Goal: Task Accomplishment & Management: Complete application form

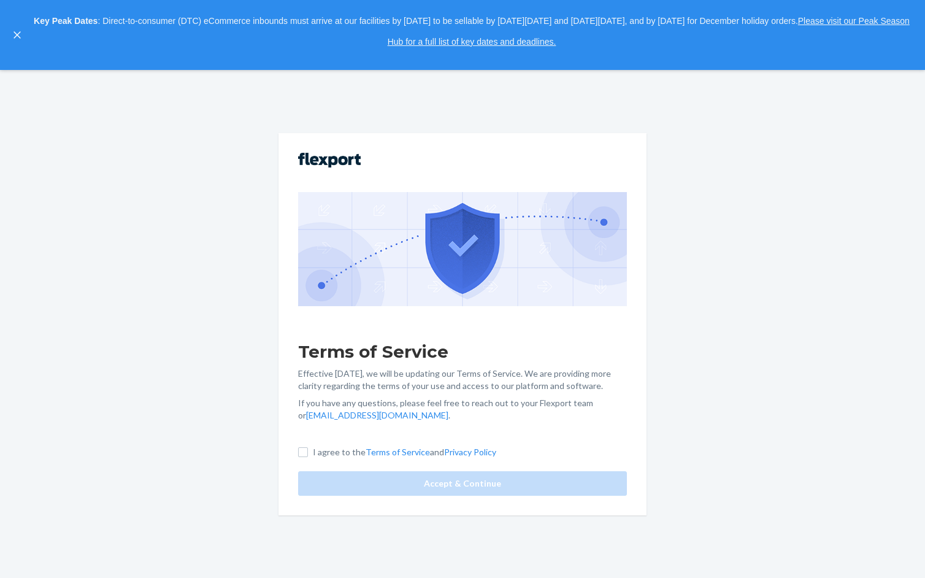
click at [309, 456] on label "I agree to the Terms of Service and Privacy Policy" at bounding box center [397, 452] width 198 height 12
click at [308, 456] on input "I agree to the Terms of Service and Privacy Policy" at bounding box center [303, 452] width 10 height 10
checkbox input "true"
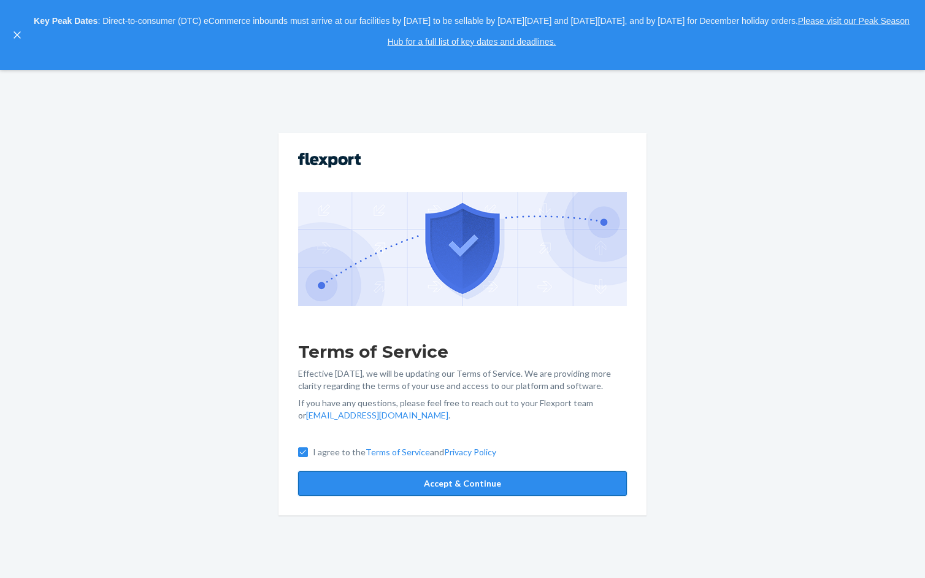
click at [320, 475] on button "Accept & Continue" at bounding box center [462, 483] width 329 height 25
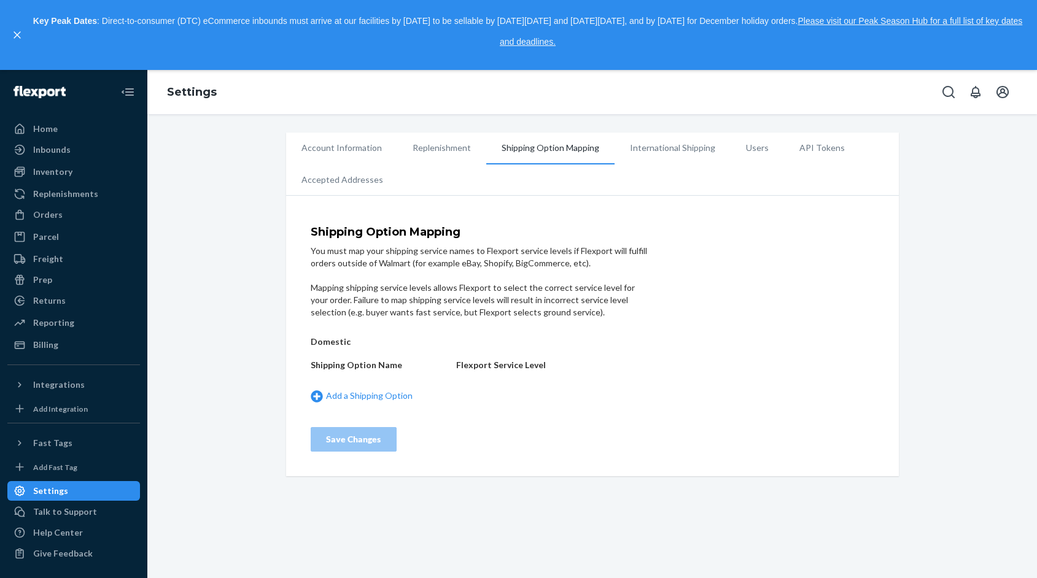
click at [325, 341] on h5 "Domestic" at bounding box center [380, 341] width 139 height 9
drag, startPoint x: 304, startPoint y: 342, endPoint x: 360, endPoint y: 342, distance: 55.2
click at [360, 342] on div "Shipping Option Mapping You must map your shipping service names to Flexport se…" at bounding box center [592, 339] width 612 height 274
click at [360, 342] on h5 "Domestic" at bounding box center [380, 341] width 139 height 9
drag, startPoint x: 298, startPoint y: 344, endPoint x: 356, endPoint y: 344, distance: 57.7
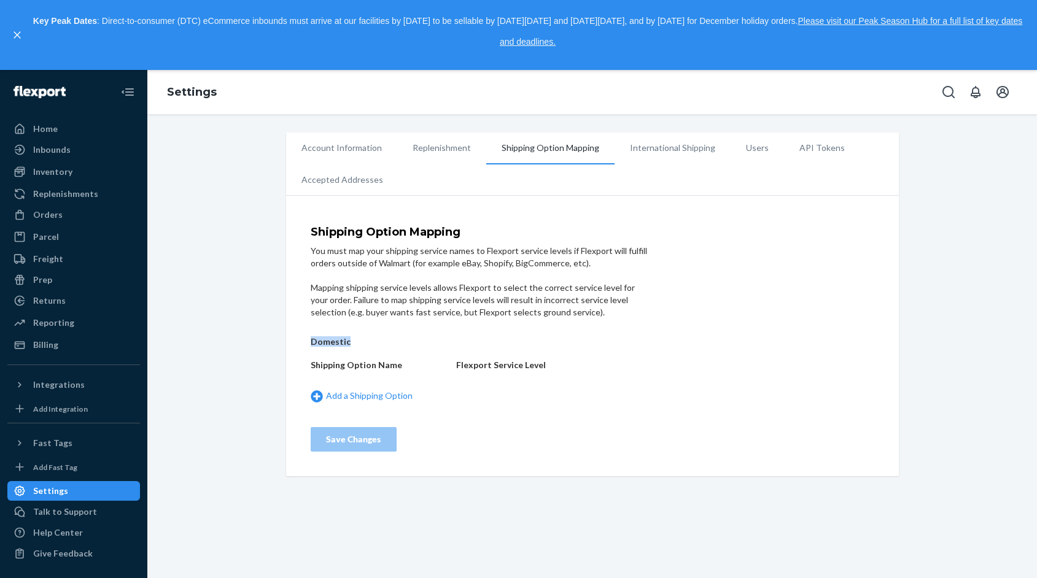
click at [357, 344] on div "Shipping Option Mapping You must map your shipping service names to Flexport se…" at bounding box center [592, 339] width 612 height 274
click at [356, 344] on h5 "Domestic" at bounding box center [380, 341] width 139 height 9
click at [376, 393] on link "Add a Shipping Option" at bounding box center [380, 396] width 139 height 13
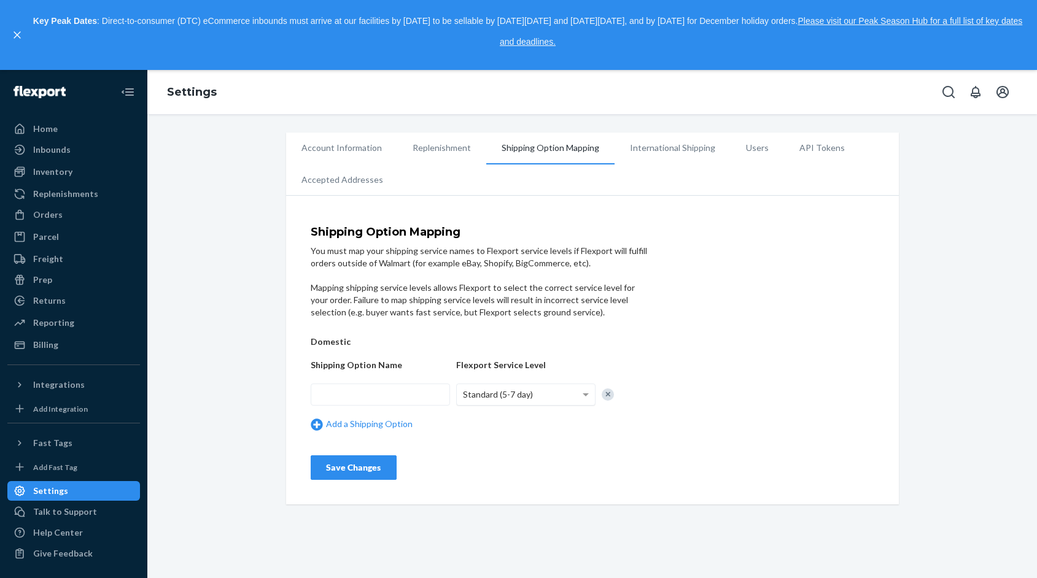
click at [503, 396] on span "Standard (5-7 day)" at bounding box center [498, 394] width 70 height 10
click at [509, 249] on div "You must map your shipping service names to Flexport service levels if Flexport…" at bounding box center [480, 257] width 338 height 25
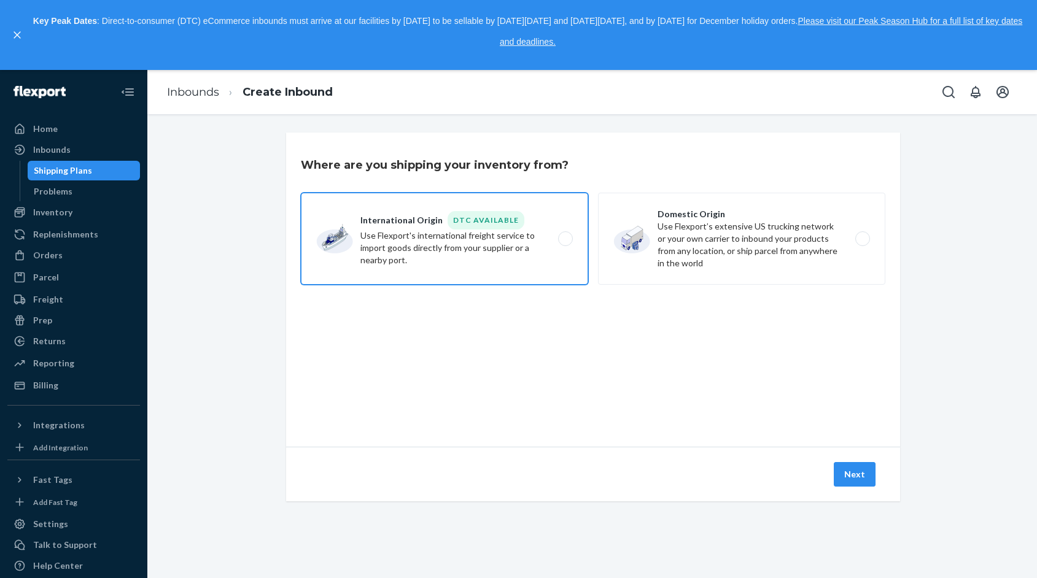
click at [554, 252] on label "International Origin DTC Available Use Flexport's international freight service…" at bounding box center [444, 239] width 287 height 92
click at [565, 243] on input "International Origin DTC Available Use Flexport's international freight service…" at bounding box center [569, 239] width 8 height 8
radio input "true"
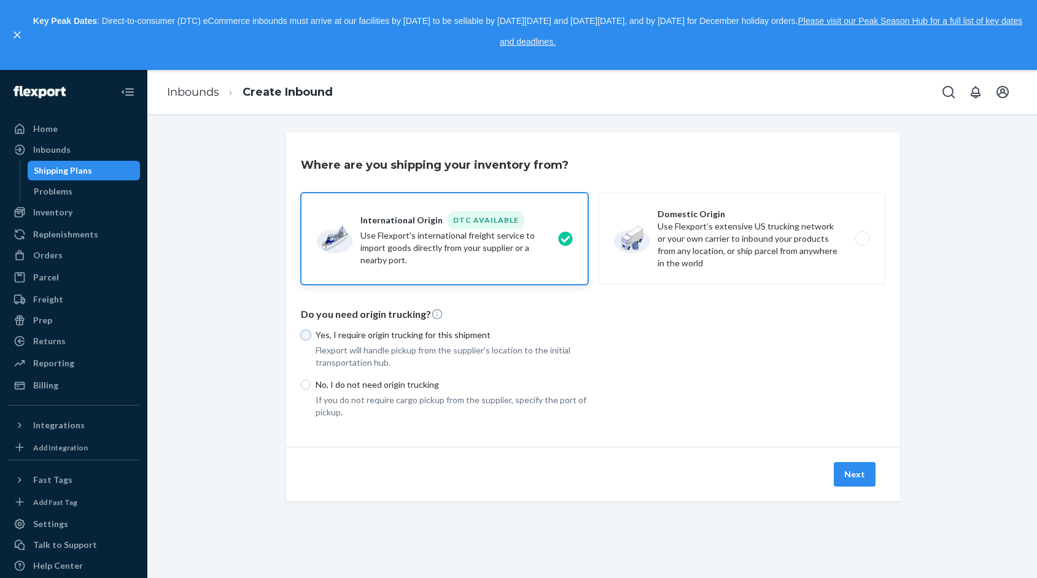
click at [306, 331] on input "Yes, I require origin trucking for this shipment" at bounding box center [306, 335] width 10 height 10
radio input "true"
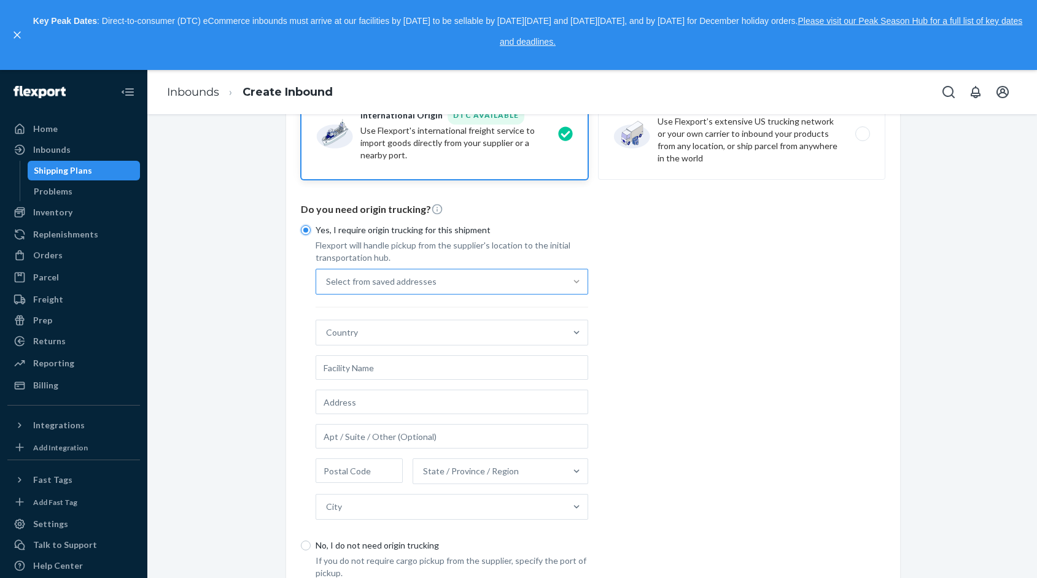
scroll to position [107, 0]
click at [562, 280] on div "Select from saved addresses" at bounding box center [440, 279] width 249 height 25
click at [327, 280] on input "Select from saved addresses" at bounding box center [326, 279] width 1 height 12
click at [680, 324] on div "Yes, I require origin trucking for this shipment Flexport will handle pickup fr…" at bounding box center [593, 395] width 584 height 363
click at [527, 324] on div "Country" at bounding box center [440, 330] width 249 height 25
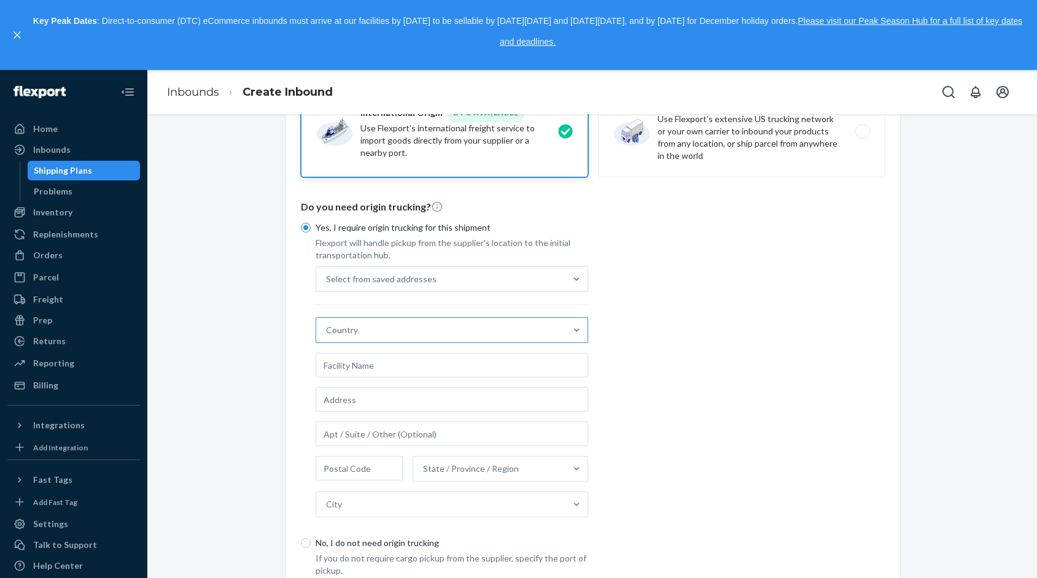
click at [327, 324] on input "Country" at bounding box center [326, 330] width 1 height 12
type input "Taiwan"
click at [473, 363] on div "Taiwan" at bounding box center [452, 360] width 268 height 25
click at [353, 336] on input "Taiwan" at bounding box center [340, 330] width 28 height 12
click at [461, 371] on input "text" at bounding box center [451, 365] width 272 height 25
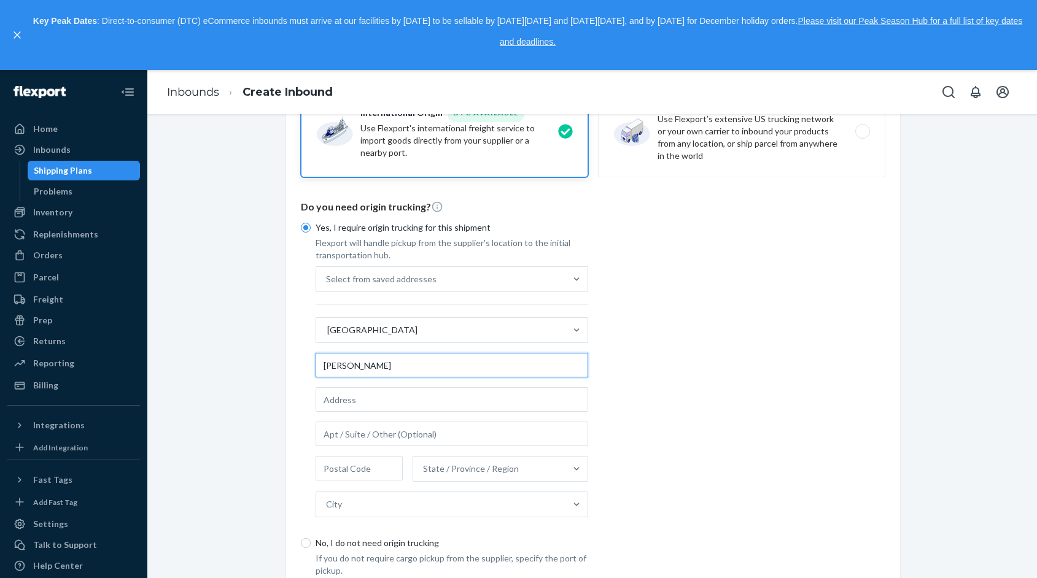
type input "TAI-HWA POTTERY"
click at [653, 382] on div "Yes, I require origin trucking for this shipment Flexport will handle pickup fr…" at bounding box center [593, 395] width 584 height 363
click at [388, 403] on input "text" at bounding box center [451, 399] width 272 height 25
paste input "No. 426號, Zhongzheng 1st Rd, Yingge District, New Taipei City, Taiwan 239"
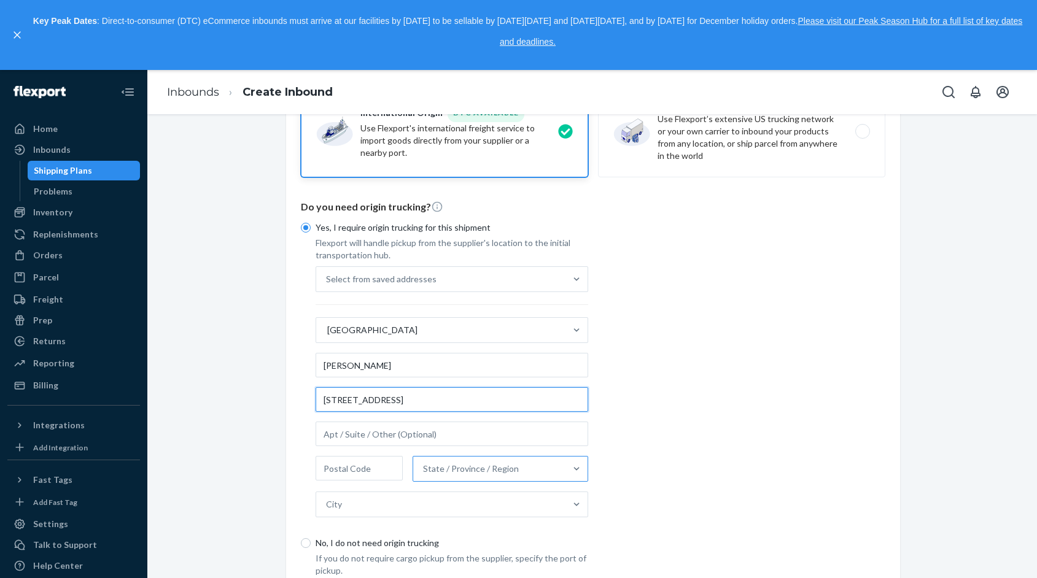
type input "No. 426號, Zhongzheng 1st Rd, Yingge District, New Taipei City, Taiwan 239"
click at [482, 465] on div "State / Province / Region" at bounding box center [471, 469] width 96 height 12
click at [424, 465] on input "State / Province / Region" at bounding box center [423, 469] width 1 height 12
click at [674, 442] on div "Yes, I require origin trucking for this shipment Flexport will handle pickup fr…" at bounding box center [593, 395] width 584 height 363
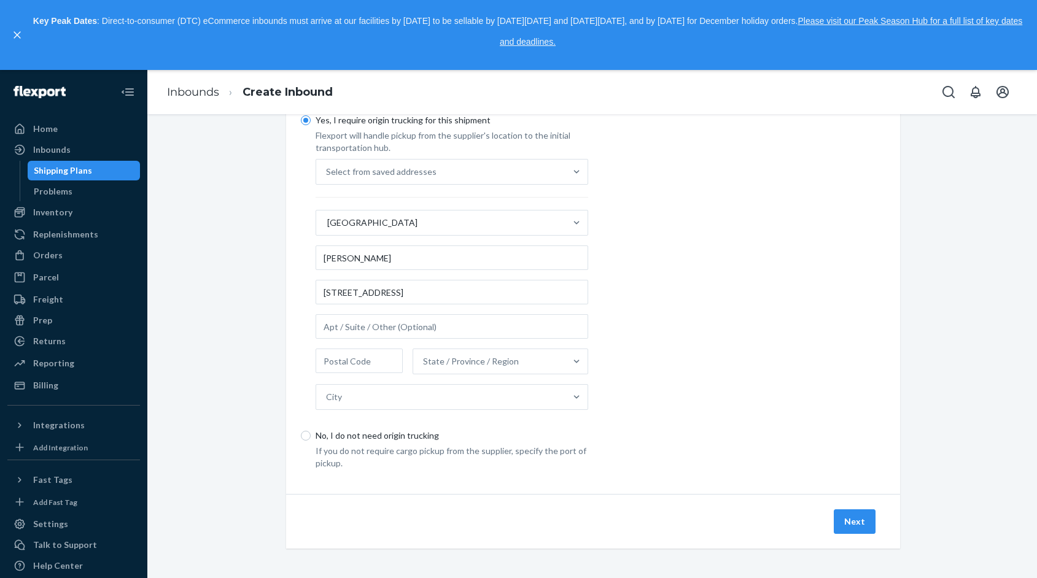
scroll to position [212, 0]
click at [482, 328] on input "text" at bounding box center [451, 329] width 272 height 25
drag, startPoint x: 464, startPoint y: 292, endPoint x: 603, endPoint y: 295, distance: 139.3
click at [603, 295] on div "Yes, I require origin trucking for this shipment Flexport will handle pickup fr…" at bounding box center [593, 290] width 584 height 363
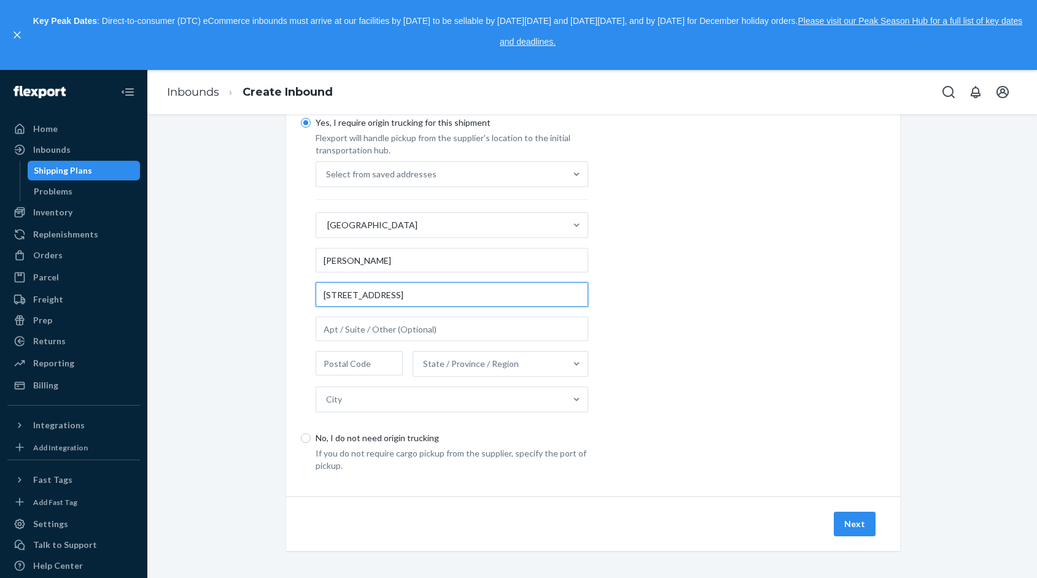
scroll to position [0, 0]
click at [368, 363] on input "text" at bounding box center [359, 363] width 88 height 25
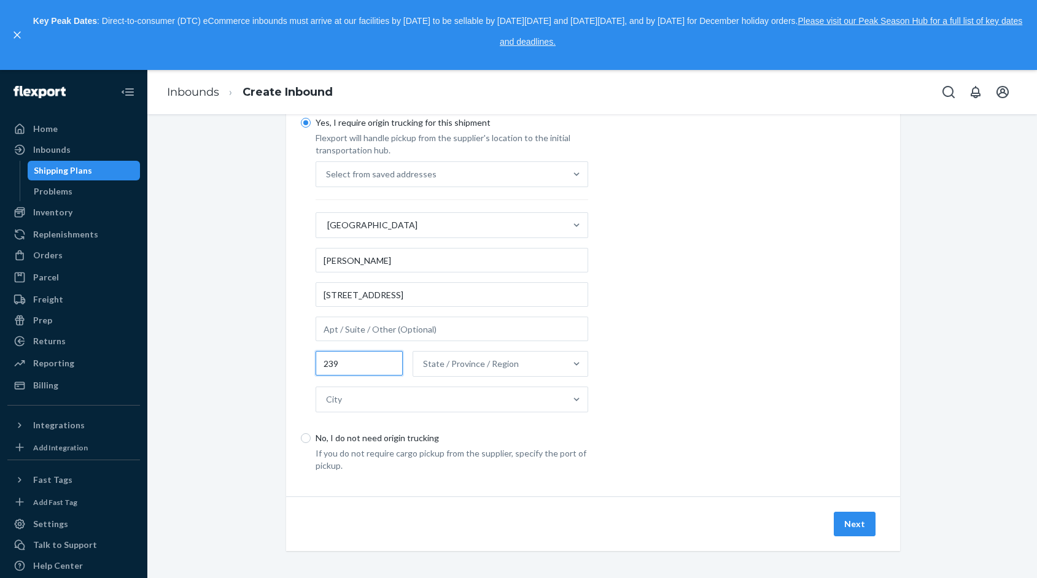
type input "239"
click at [509, 299] on input "No. 426號, Zhongzheng 1st Rd, Yingge District, New Taipei City, Taiwan 239" at bounding box center [451, 294] width 272 height 25
drag, startPoint x: 516, startPoint y: 294, endPoint x: 599, endPoint y: 294, distance: 83.5
click at [599, 294] on div "Yes, I require origin trucking for this shipment Flexport will handle pickup fr…" at bounding box center [593, 290] width 584 height 363
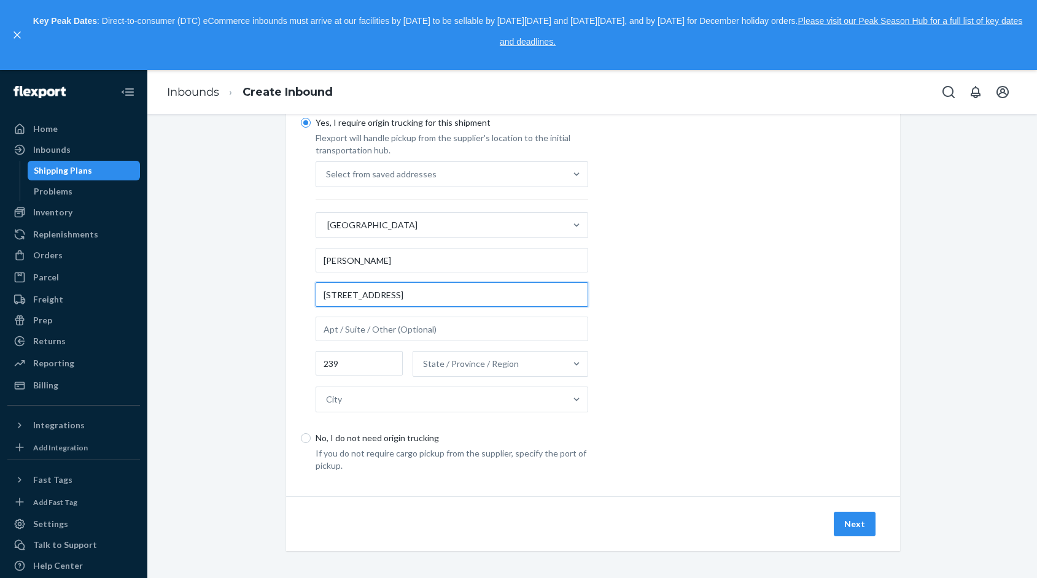
click at [542, 299] on input "No. 426號, Zhongzheng 1st Rd, Yingge District, New Taipei City, Taiwan 239" at bounding box center [451, 294] width 272 height 25
drag, startPoint x: 547, startPoint y: 295, endPoint x: 579, endPoint y: 295, distance: 31.9
click at [579, 295] on input "No. 426號, Zhongzheng 1st Rd, Yingge District, New Taipei City, Taiwan 239" at bounding box center [451, 294] width 272 height 25
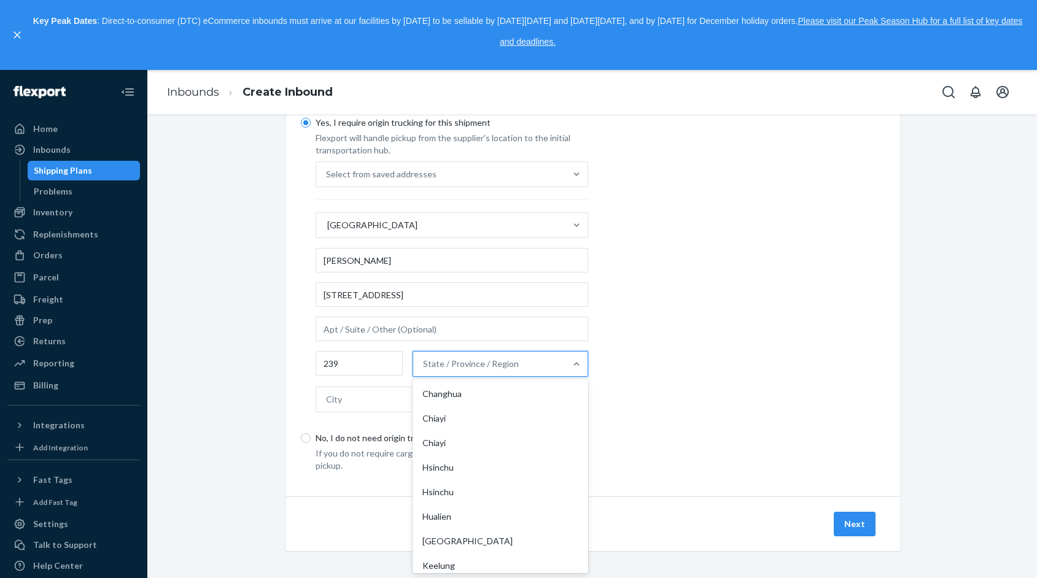
click at [503, 376] on div "State / Province / Region" at bounding box center [499, 364] width 175 height 26
click at [424, 370] on input "option Changhua focused, 1 of 22. 22 results available. Use Up and Down to choo…" at bounding box center [423, 364] width 1 height 12
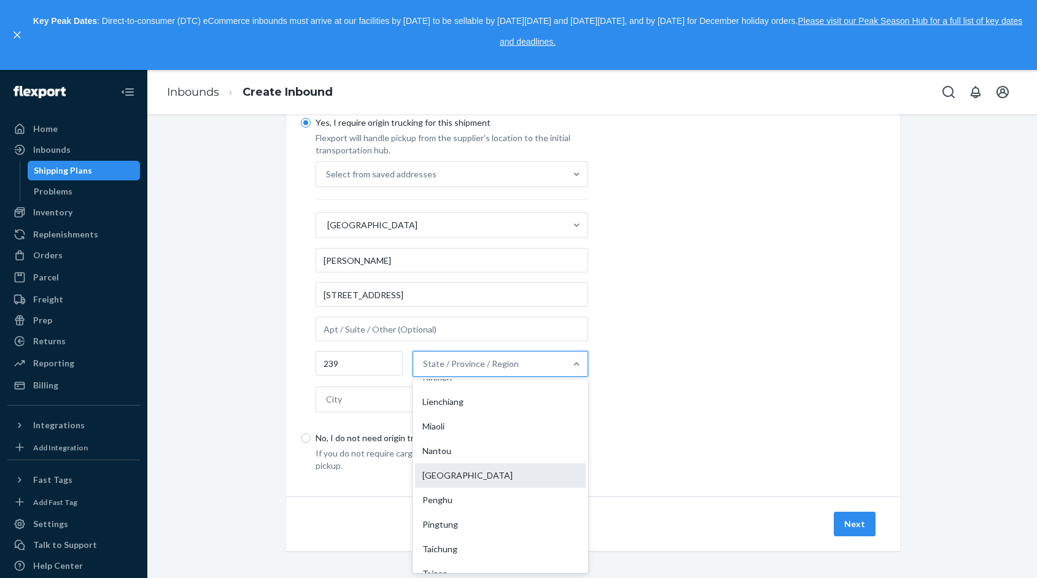
click at [468, 474] on div "New Taipei" at bounding box center [500, 475] width 170 height 25
click at [424, 370] on input "option New Taipei focused, 13 of 22. 22 results available. Use Up and Down to c…" at bounding box center [423, 364] width 1 height 12
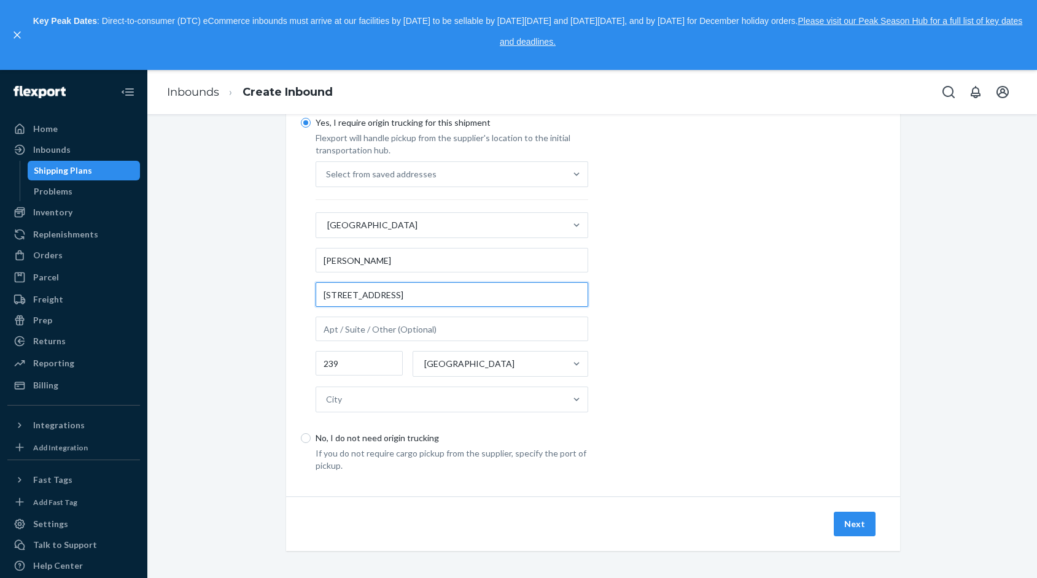
drag, startPoint x: 363, startPoint y: 295, endPoint x: 295, endPoint y: 295, distance: 67.5
click at [295, 295] on div "Where are you shipping your inventory from? International Origin DTC Available …" at bounding box center [593, 208] width 614 height 576
drag, startPoint x: 438, startPoint y: 301, endPoint x: 544, endPoint y: 295, distance: 106.4
click at [544, 295] on input "No. 426號, Zhongzheng 1st Rd, Yingge District, New Taipei City, Taiwan" at bounding box center [451, 294] width 272 height 25
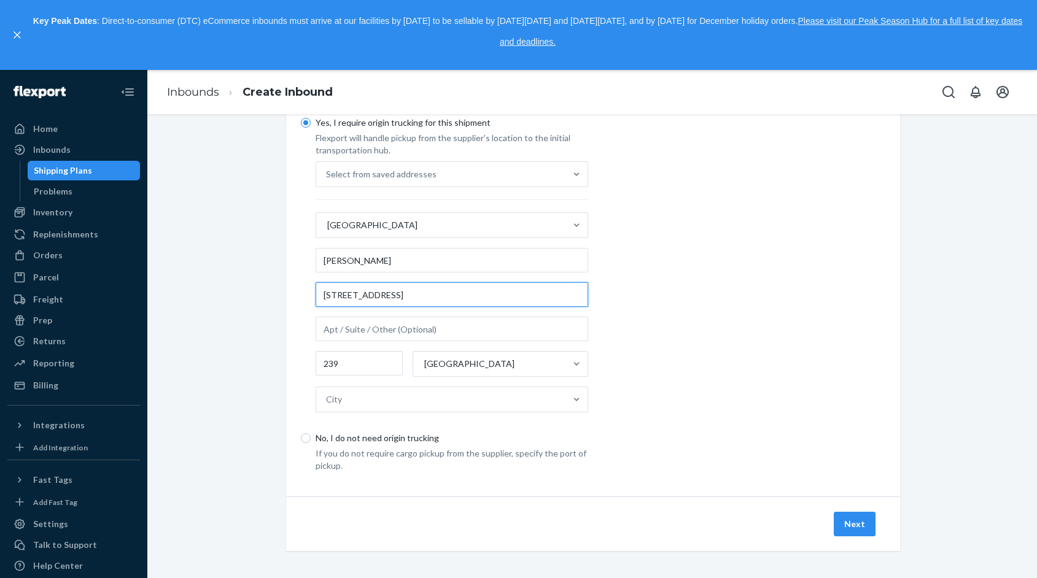
scroll to position [0, 26]
drag, startPoint x: 538, startPoint y: 295, endPoint x: 632, endPoint y: 294, distance: 93.3
click at [632, 294] on div "Yes, I require origin trucking for this shipment Flexport will handle pickup fr…" at bounding box center [593, 290] width 584 height 363
click at [535, 294] on input "No. 426號, Zhongzheng 1st Rd, Yingge District, New Taipei City, Taiwan" at bounding box center [451, 294] width 272 height 25
drag, startPoint x: 473, startPoint y: 293, endPoint x: 571, endPoint y: 290, distance: 98.2
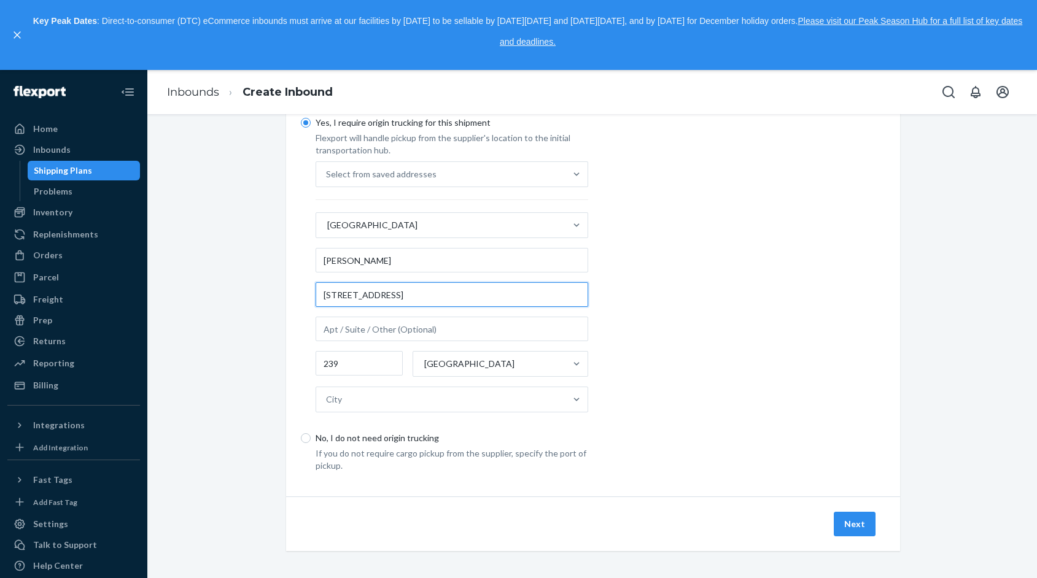
click at [571, 290] on input "No. 426號, Zhongzheng 1st Rd, Yingge District, New Taipei City, Taiwan" at bounding box center [451, 294] width 272 height 25
type input "No. 426號, Zhongzheng 1st Rd, Yingge District,"
click at [597, 311] on div "Yes, I require origin trucking for this shipment Flexport will handle pickup fr…" at bounding box center [593, 290] width 584 height 363
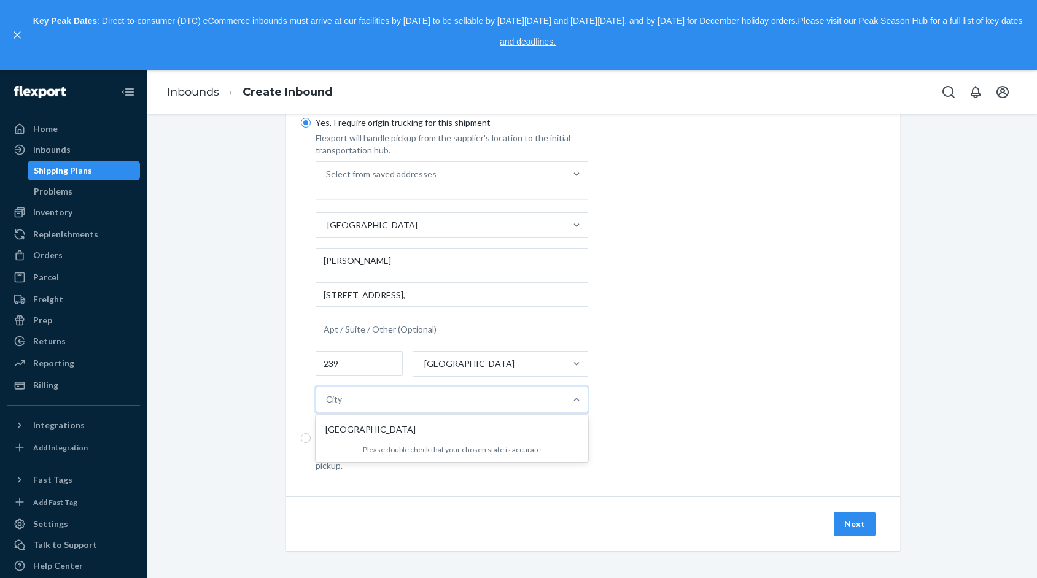
click at [361, 397] on div "City" at bounding box center [440, 399] width 249 height 25
click at [327, 397] on input "option New Taipei focused, 1 of 1. 1 result available. Use Up and Down to choos…" at bounding box center [326, 399] width 1 height 12
click at [349, 432] on div "New Taipei" at bounding box center [452, 429] width 268 height 25
click at [327, 406] on input "option New Taipei focused, 1 of 1. 1 result available. Use Up and Down to choos…" at bounding box center [326, 399] width 1 height 12
click at [517, 359] on div "New Taipei" at bounding box center [489, 364] width 152 height 25
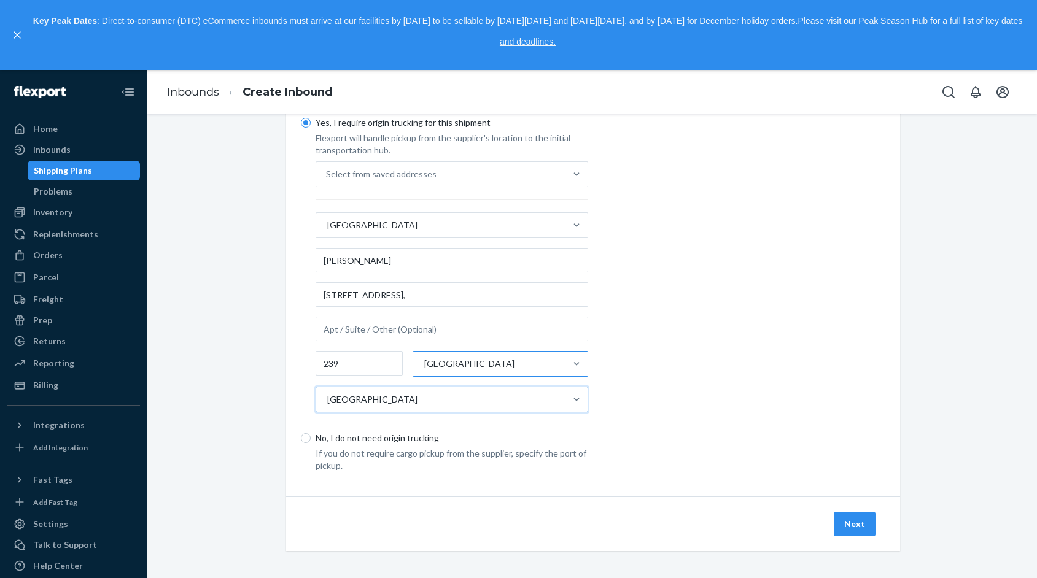
click at [424, 359] on input "New Taipei" at bounding box center [423, 364] width 1 height 12
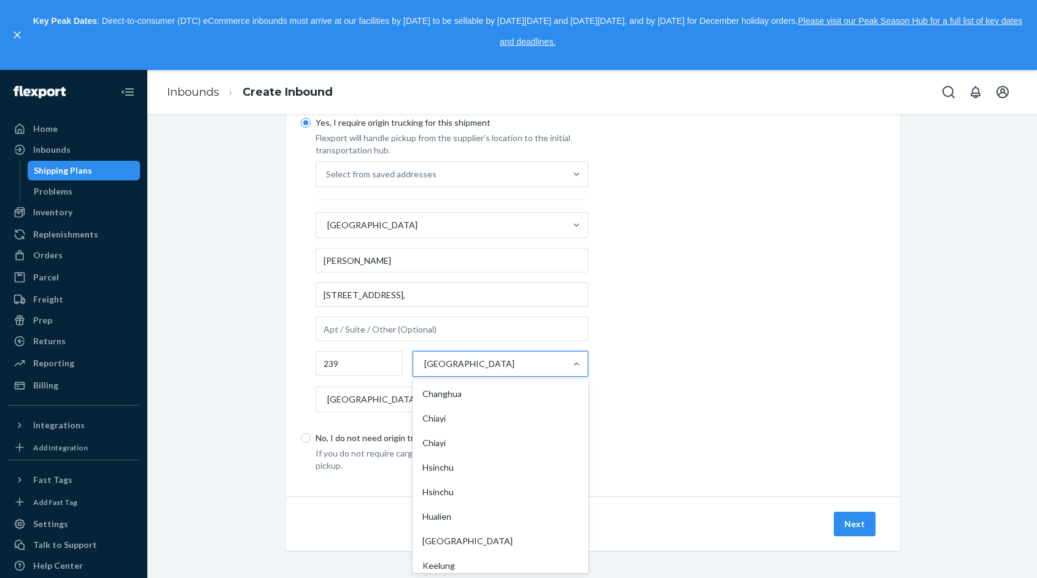
click at [630, 370] on div "Yes, I require origin trucking for this shipment Flexport will handle pickup fr…" at bounding box center [593, 290] width 584 height 363
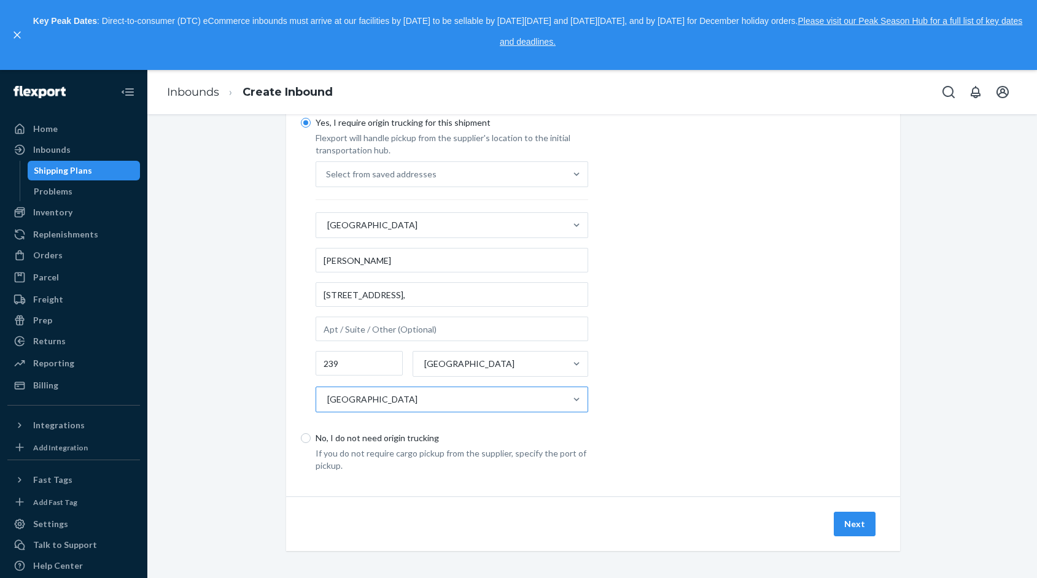
click at [488, 396] on div "New Taipei" at bounding box center [440, 399] width 249 height 25
click at [327, 396] on input "New Taipei" at bounding box center [326, 399] width 1 height 12
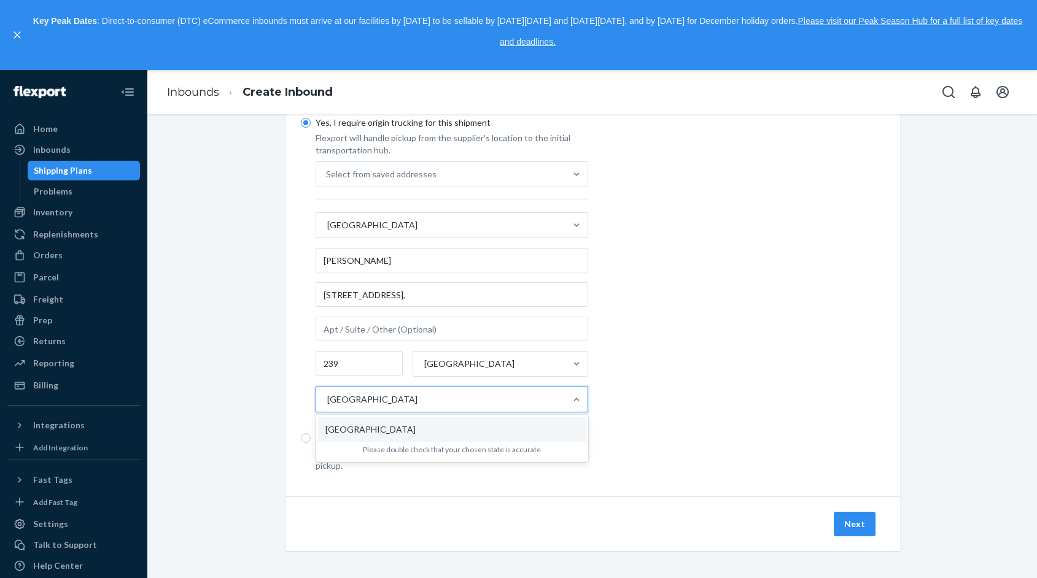
click at [488, 396] on div "New Taipei" at bounding box center [440, 399] width 249 height 25
click at [327, 396] on input "option New Taipei, selected. option New Taipei focused, 1 of 1. 1 result availa…" at bounding box center [326, 399] width 1 height 12
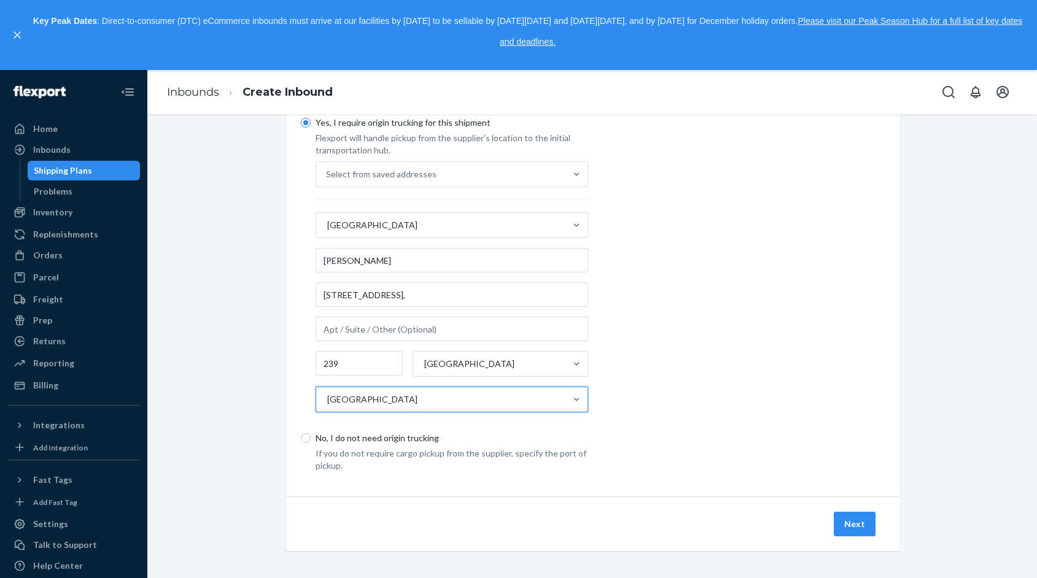
click at [659, 383] on div "Yes, I require origin trucking for this shipment Flexport will handle pickup fr…" at bounding box center [593, 290] width 584 height 363
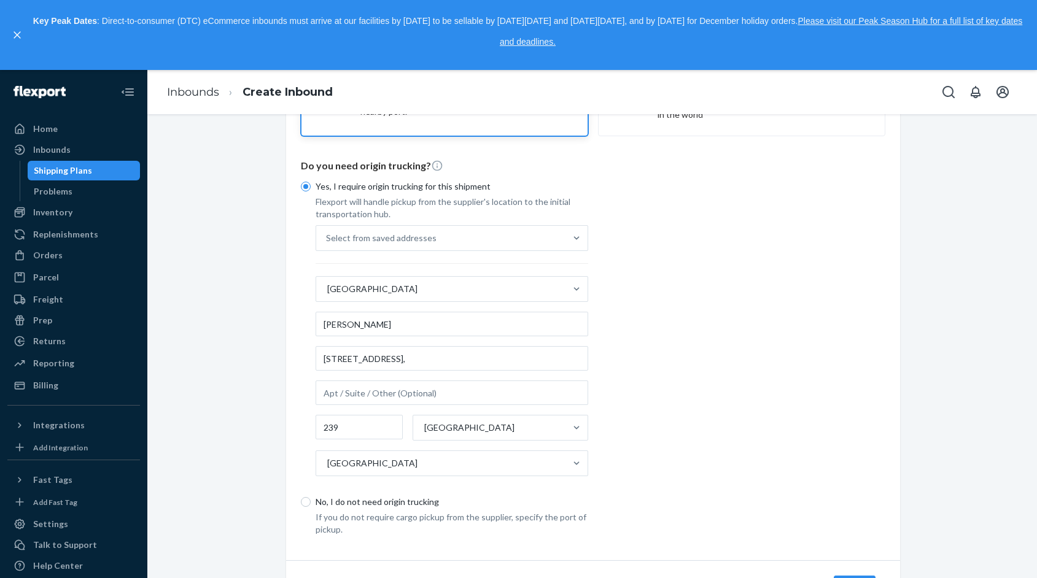
scroll to position [215, 0]
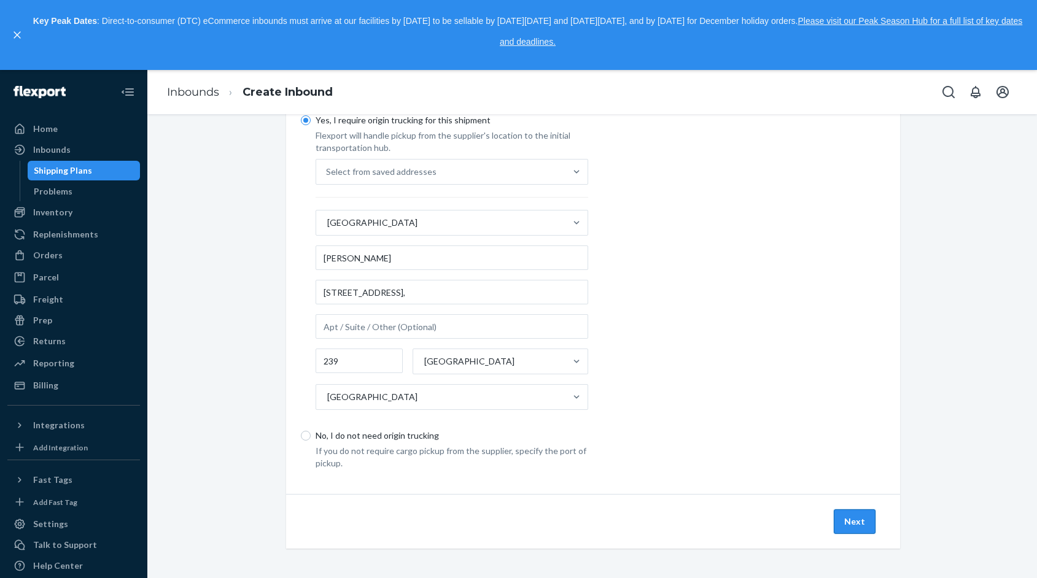
click at [855, 525] on button "Next" at bounding box center [854, 521] width 42 height 25
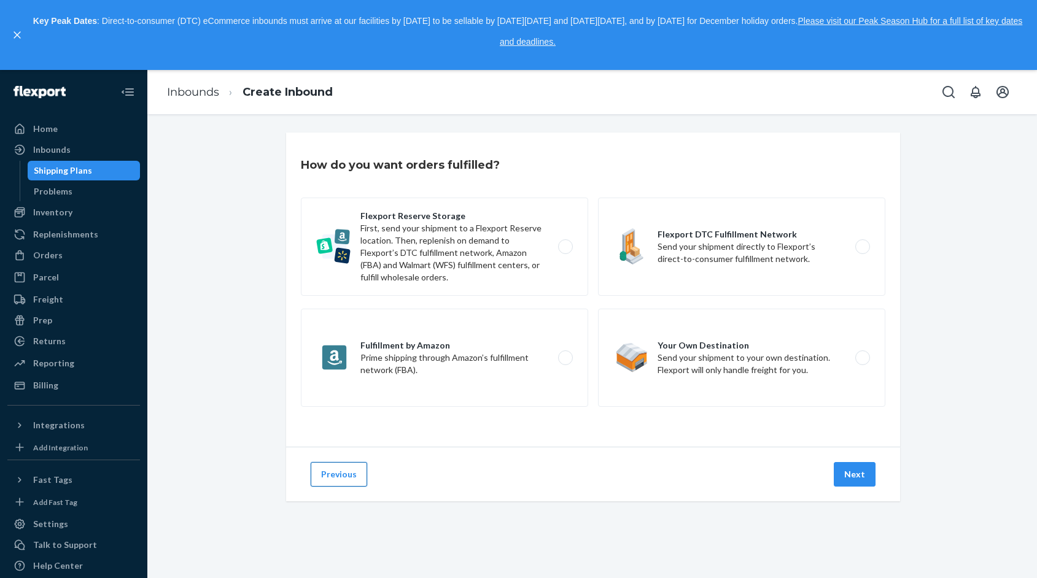
click at [334, 477] on button "Previous" at bounding box center [339, 474] width 56 height 25
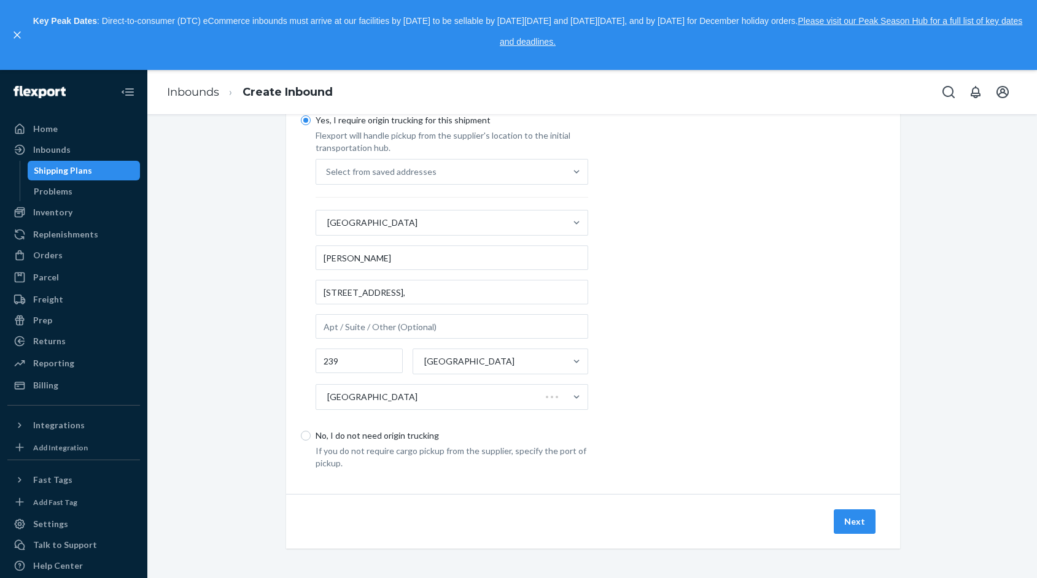
scroll to position [209, 0]
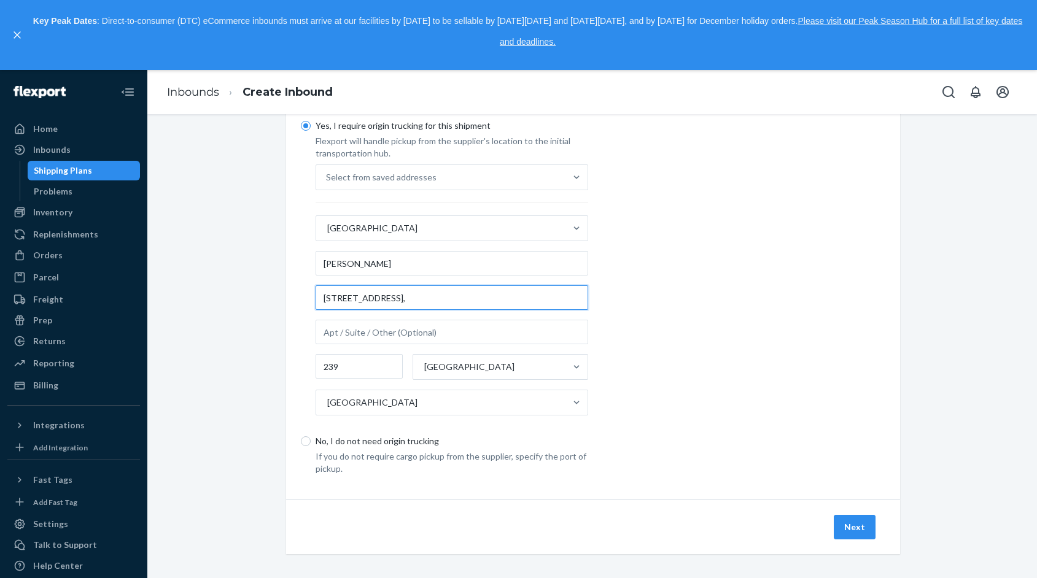
drag, startPoint x: 352, startPoint y: 298, endPoint x: 360, endPoint y: 294, distance: 9.1
click at [360, 294] on input "No. 426號, Zhongzheng 1st Rd, Yingge District," at bounding box center [451, 297] width 272 height 25
type input "No. 426, Zhongzheng 1st Rd, Yingge District,"
click at [738, 446] on div "Yes, I require origin trucking for this shipment Flexport will handle pickup fr…" at bounding box center [593, 293] width 584 height 363
click at [854, 523] on button "Next" at bounding box center [854, 527] width 42 height 25
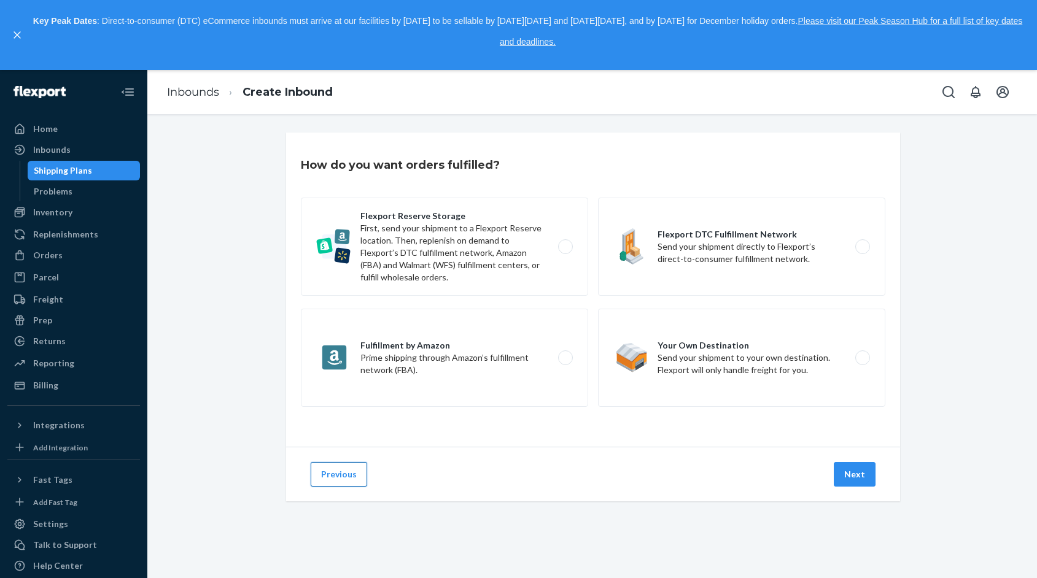
click at [348, 480] on button "Previous" at bounding box center [339, 474] width 56 height 25
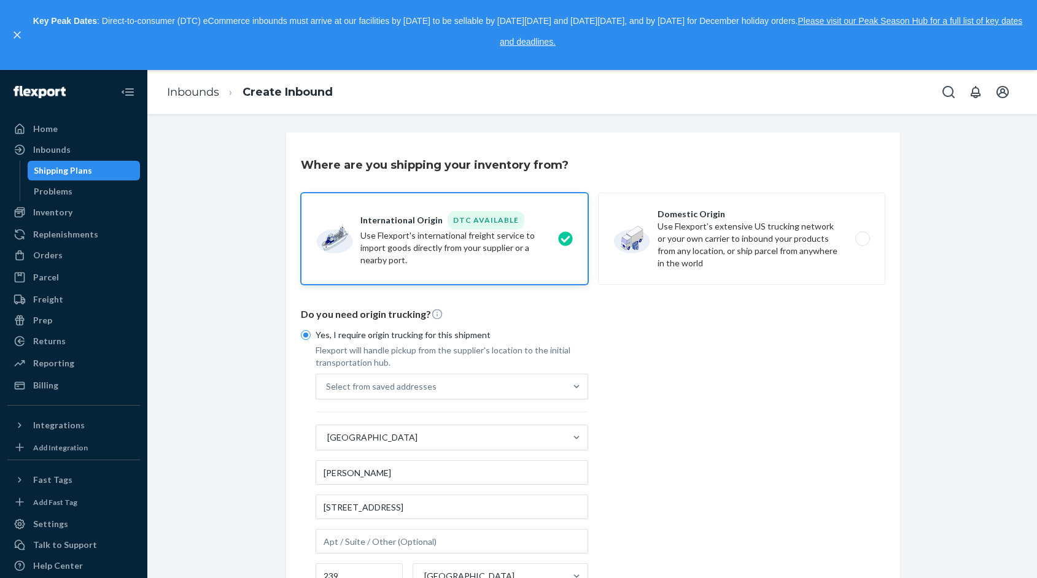
scroll to position [215, 0]
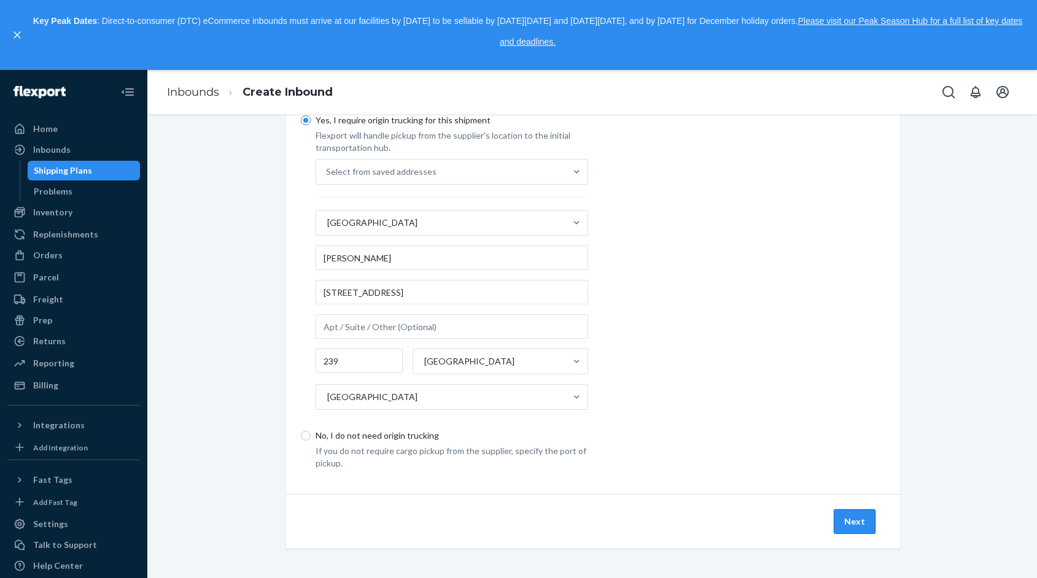
click at [852, 520] on button "Next" at bounding box center [854, 521] width 42 height 25
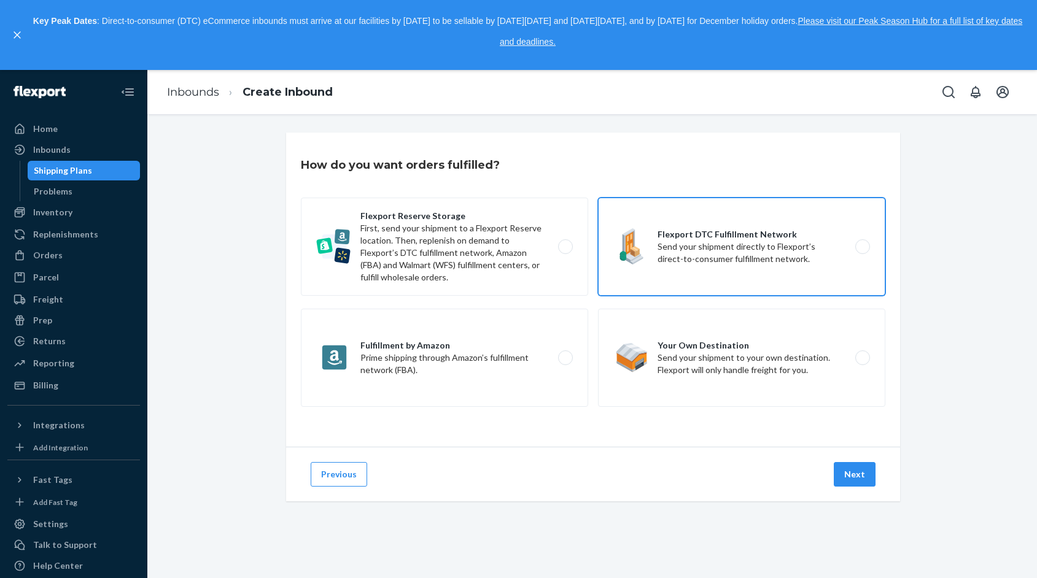
click at [768, 247] on label "Flexport DTC Fulfillment Network Send your shipment directly to Flexport’s dire…" at bounding box center [741, 247] width 287 height 98
click at [862, 247] on input "Flexport DTC Fulfillment Network Send your shipment directly to Flexport’s dire…" at bounding box center [866, 247] width 8 height 8
radio input "true"
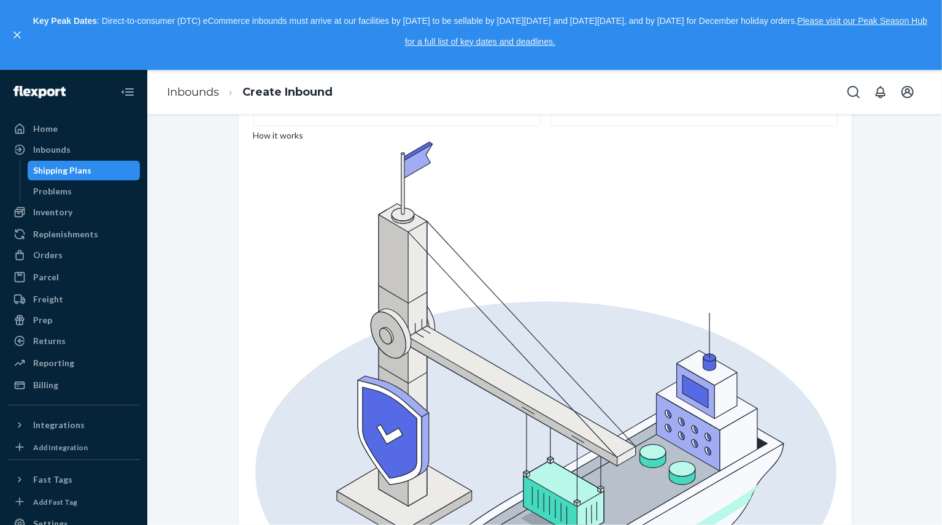
scroll to position [281, 0]
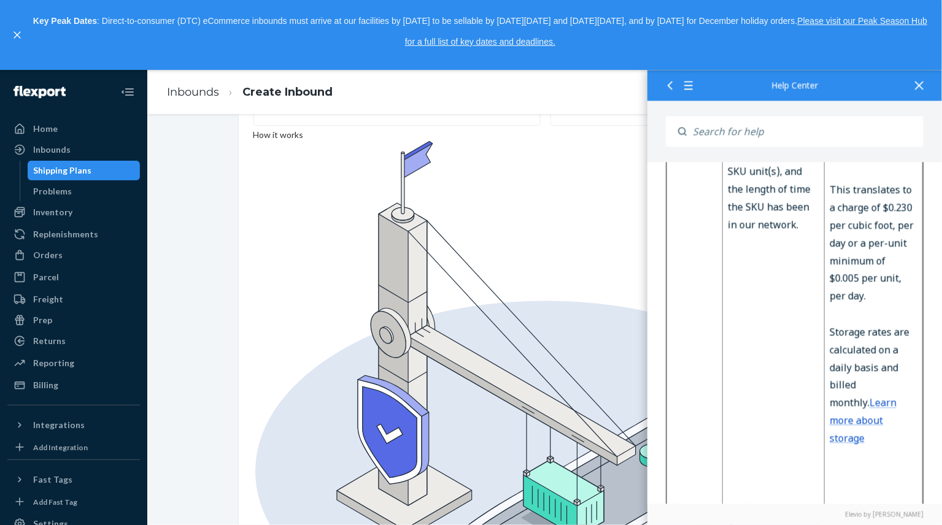
scroll to position [8155, 0]
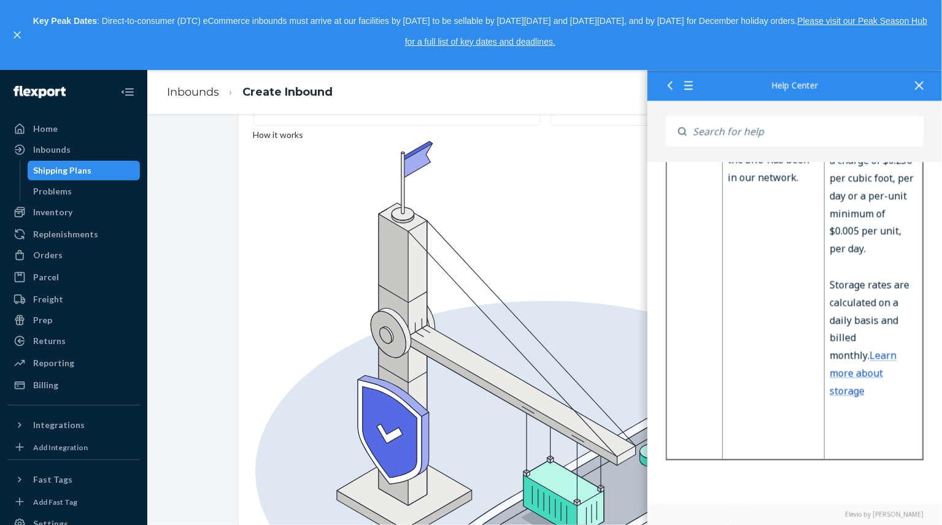
click at [924, 79] on div at bounding box center [919, 85] width 27 height 30
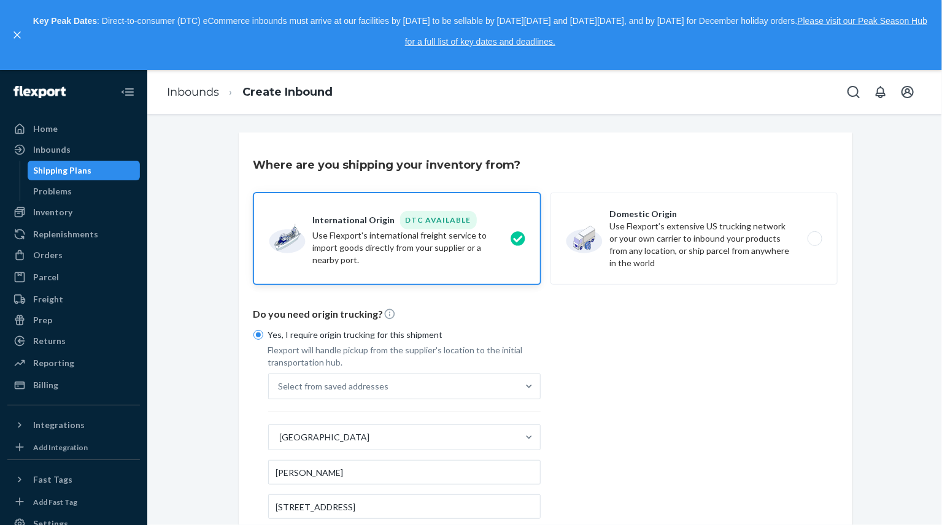
scroll to position [267, 0]
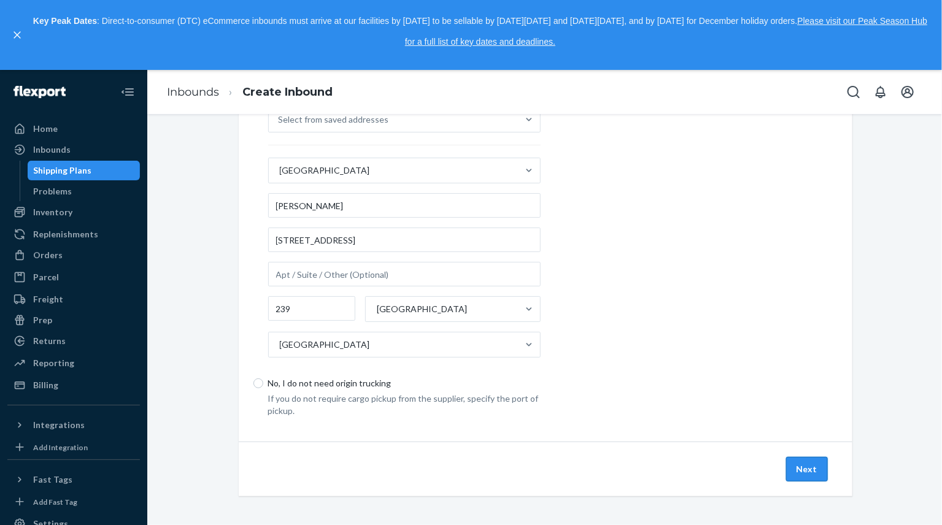
click at [816, 463] on button "Next" at bounding box center [807, 469] width 42 height 25
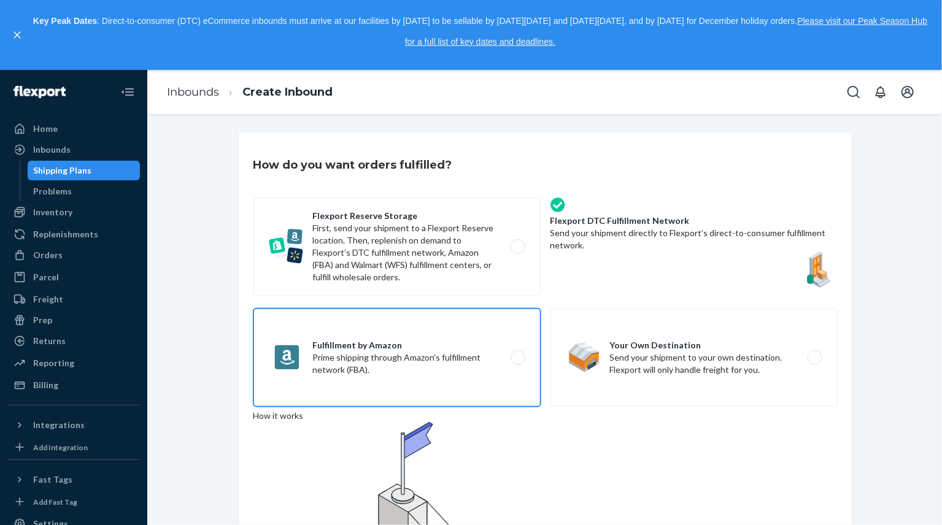
click at [525, 373] on label "Fulfillment by Amazon Prime shipping through Amazon’s fulfillment network (FBA)." at bounding box center [396, 358] width 287 height 98
click at [525, 362] on input "Fulfillment by Amazon Prime shipping through Amazon’s fulfillment network (FBA)." at bounding box center [521, 358] width 8 height 8
radio input "true"
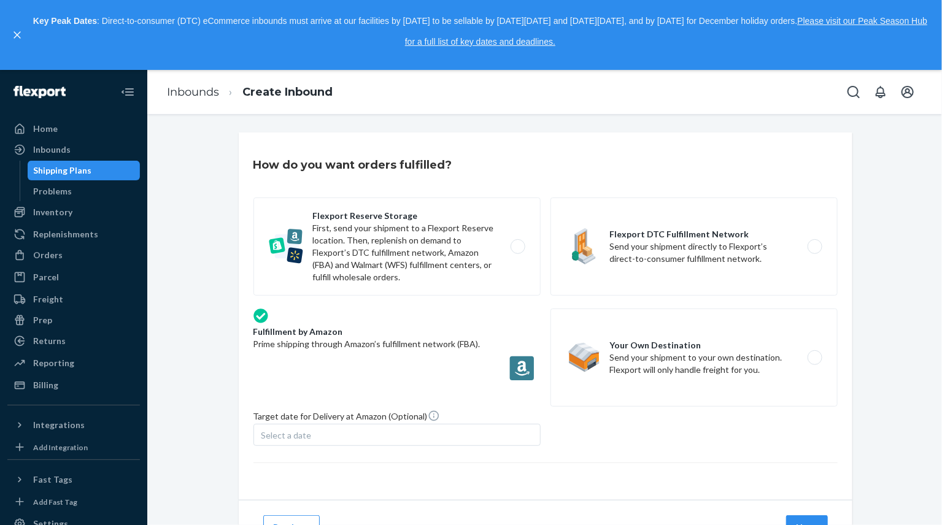
scroll to position [74, 0]
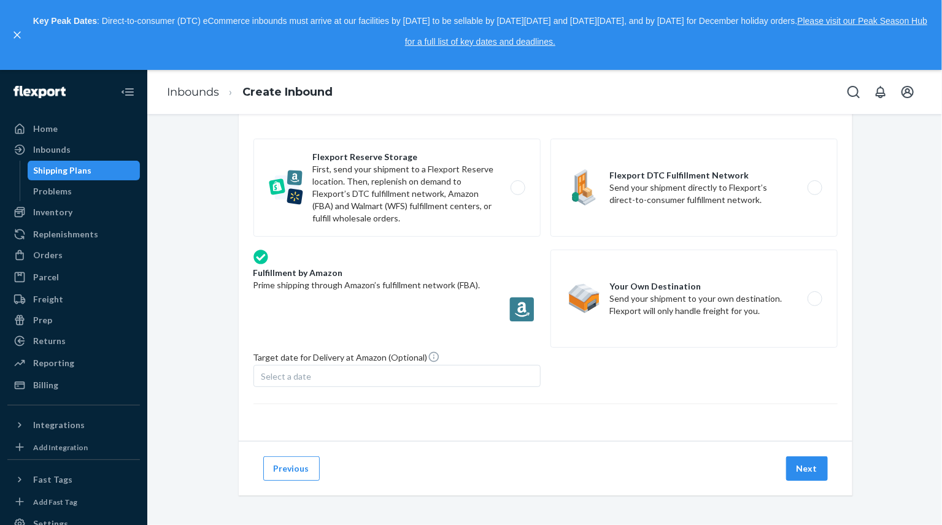
click at [337, 380] on div "Select a date" at bounding box center [396, 376] width 287 height 22
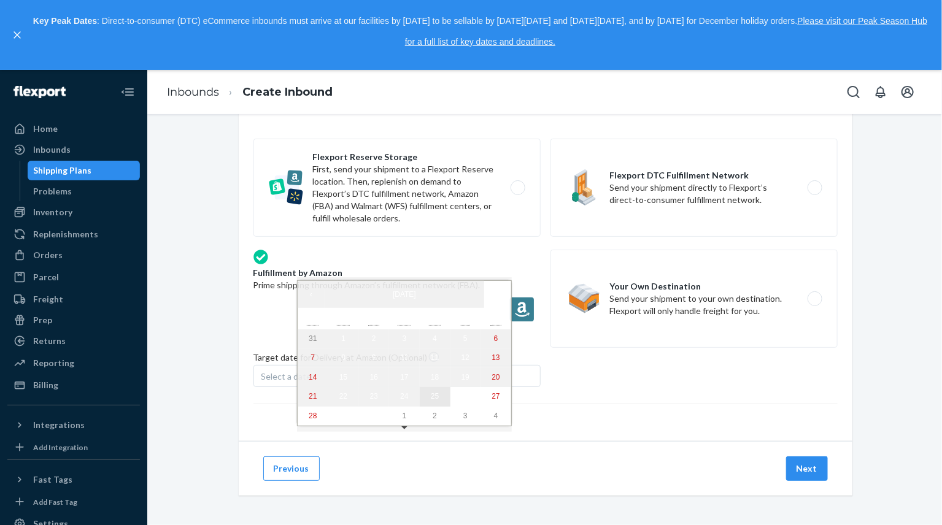
click at [420, 406] on button "25" at bounding box center [435, 397] width 31 height 20
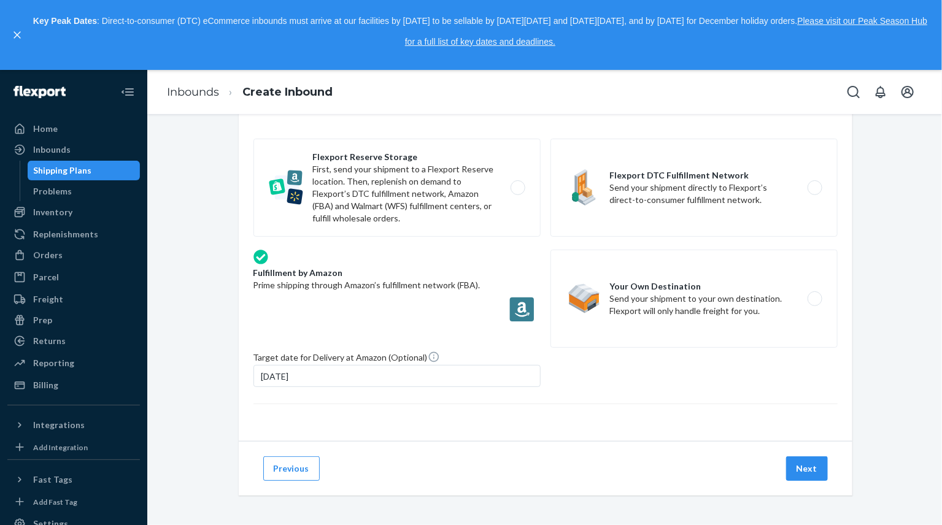
click at [581, 412] on div "Flexport Reserve Storage First, send your shipment to a Flexport Reserve locati…" at bounding box center [545, 278] width 584 height 278
click at [809, 477] on button "Next" at bounding box center [807, 469] width 42 height 25
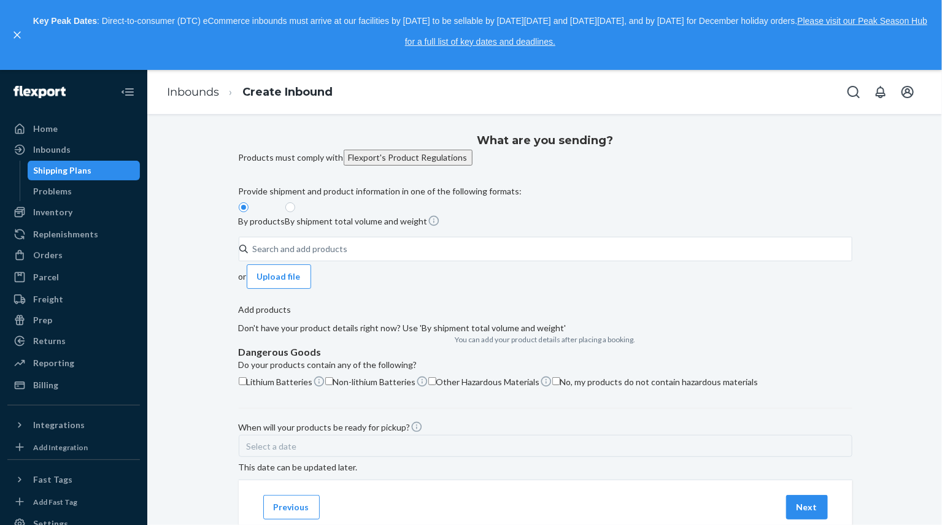
click at [344, 217] on p "By shipment total volume and weight" at bounding box center [356, 221] width 142 height 12
click at [295, 212] on input "By shipment total volume and weight" at bounding box center [290, 208] width 10 height 10
radio input "true"
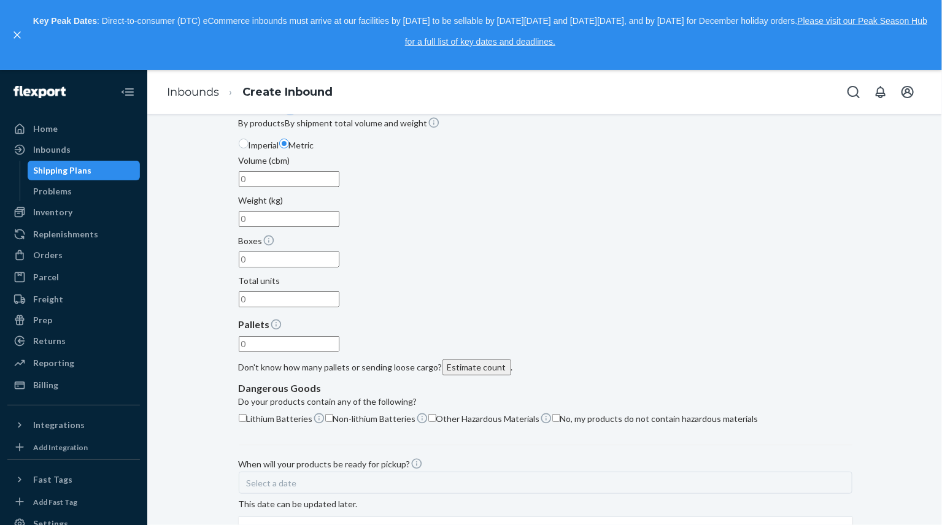
scroll to position [60, 0]
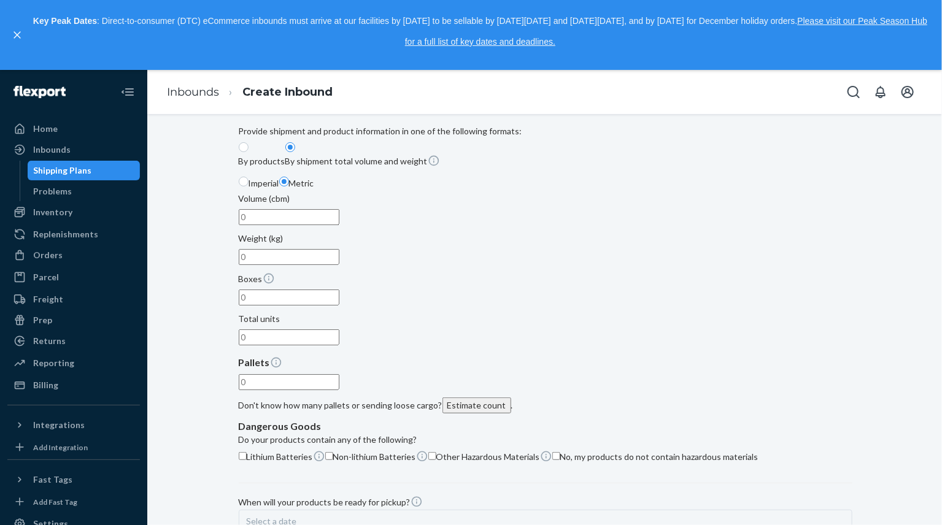
click at [279, 190] on label "Imperial" at bounding box center [259, 183] width 41 height 13
click at [249, 187] on input "Imperial" at bounding box center [244, 182] width 10 height 10
radio input "true"
click at [322, 193] on div "Imperial Metric" at bounding box center [546, 185] width 614 height 16
click at [289, 187] on input "Metric" at bounding box center [284, 182] width 10 height 10
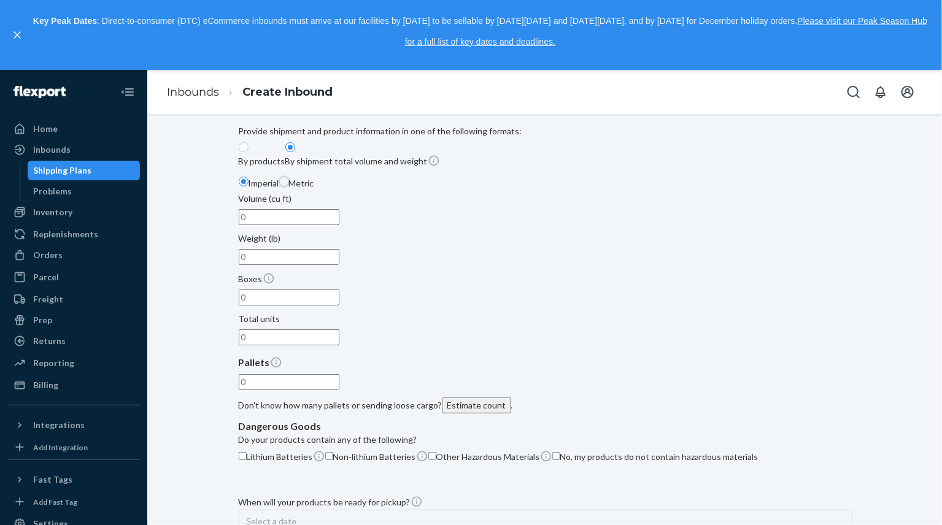
radio input "true"
click at [249, 187] on input "Imperial" at bounding box center [244, 182] width 10 height 10
radio input "true"
click at [314, 188] on span "Metric" at bounding box center [301, 183] width 25 height 10
click at [289, 187] on input "Metric" at bounding box center [284, 182] width 10 height 10
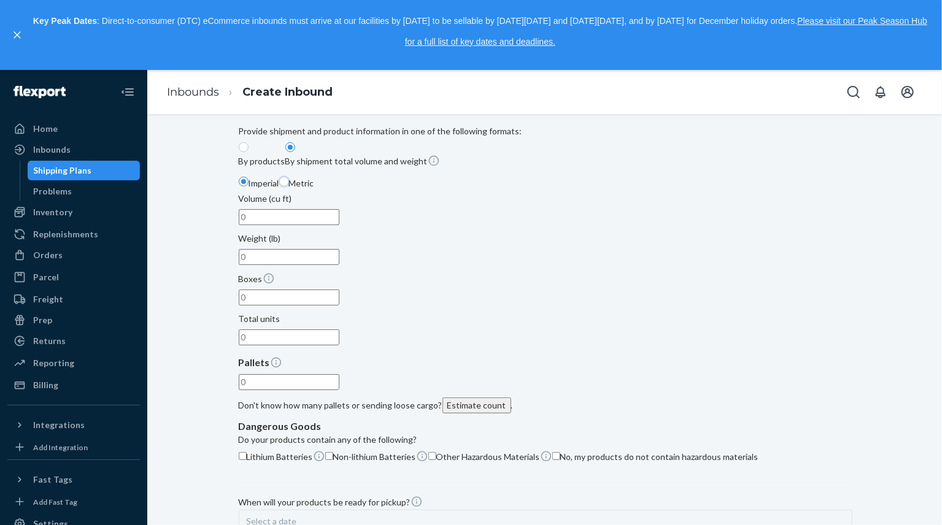
radio input "true"
click at [295, 225] on input "Volume (cbm)" at bounding box center [289, 217] width 101 height 16
drag, startPoint x: 373, startPoint y: 199, endPoint x: 336, endPoint y: 199, distance: 36.2
click at [336, 193] on div "Imperial Metric" at bounding box center [546, 185] width 614 height 16
click at [387, 288] on div "Provide shipment and product information in one of the following formats: By pr…" at bounding box center [546, 269] width 614 height 288
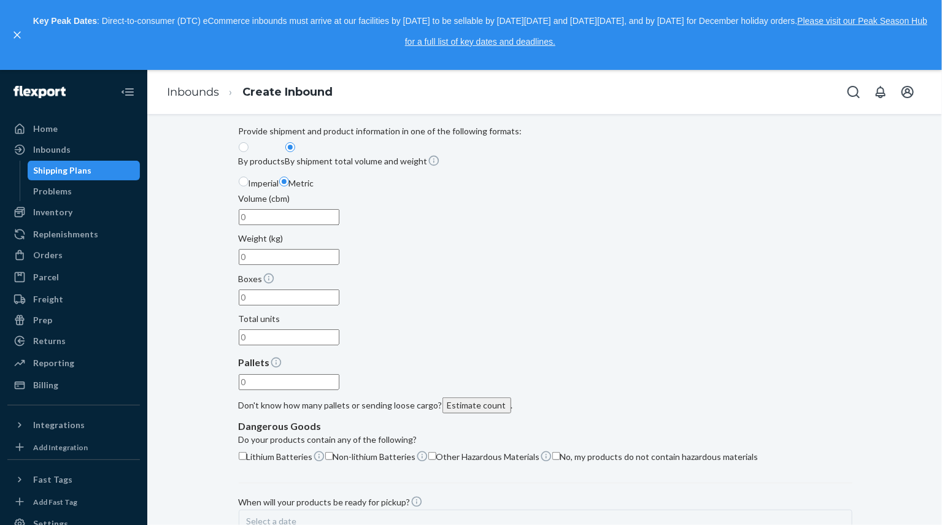
click at [339, 290] on input "Boxes" at bounding box center [289, 298] width 101 height 16
click at [294, 225] on input "Volume (cbm)" at bounding box center [289, 217] width 101 height 16
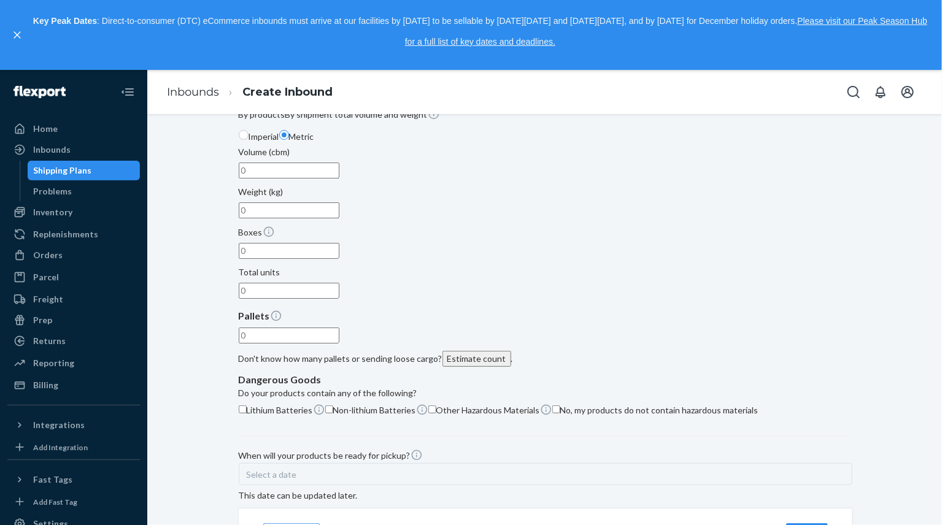
scroll to position [110, 0]
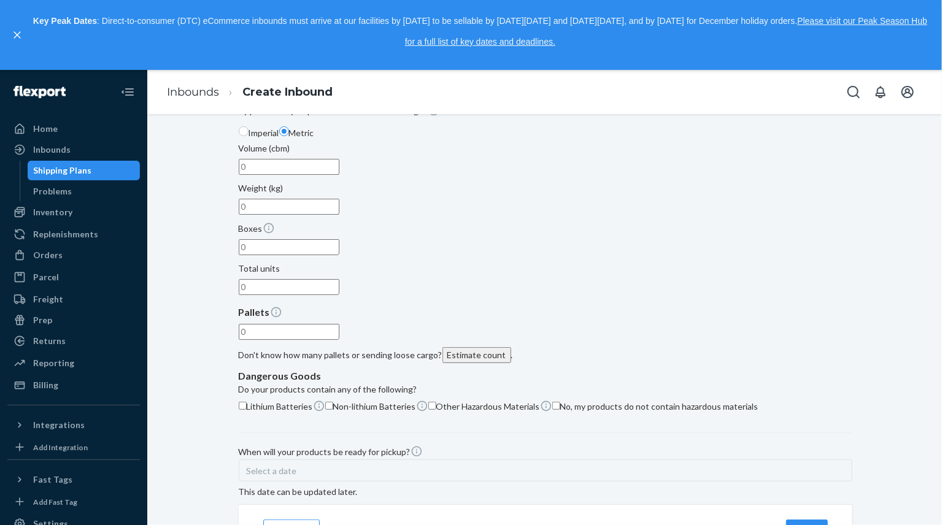
click at [325, 402] on input "Non-lithium Batteries" at bounding box center [329, 406] width 8 height 8
checkbox input "true"
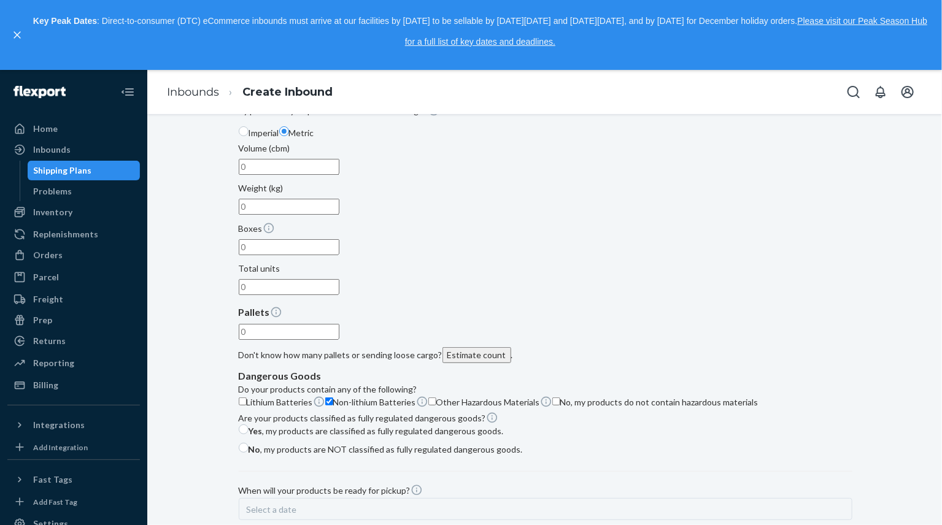
click at [552, 406] on input "No, my products do not contain hazardous materials" at bounding box center [556, 402] width 8 height 8
checkbox input "true"
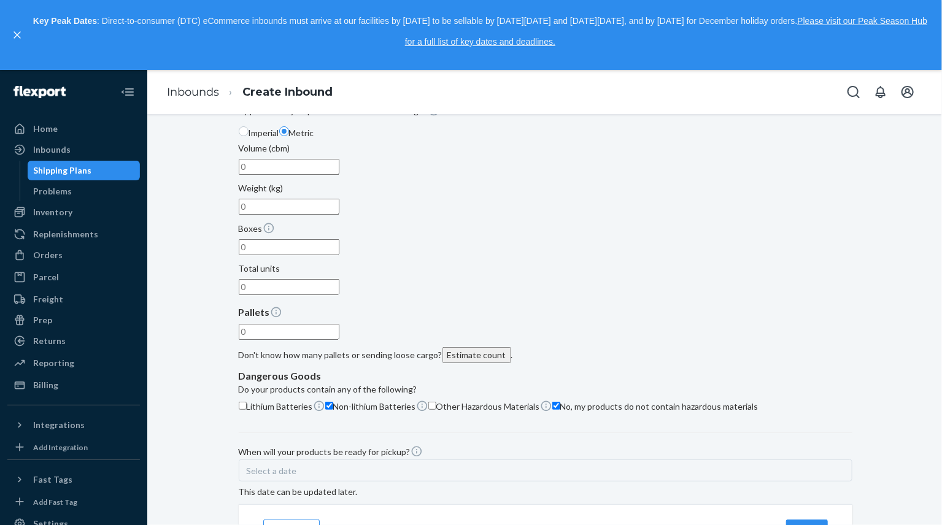
scroll to position [225, 0]
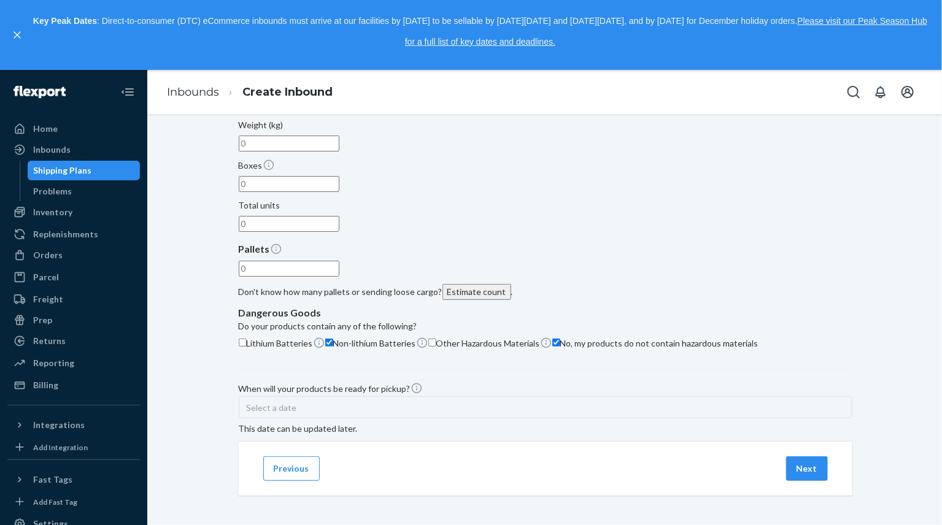
click at [333, 396] on div "Select a date" at bounding box center [546, 407] width 614 height 22
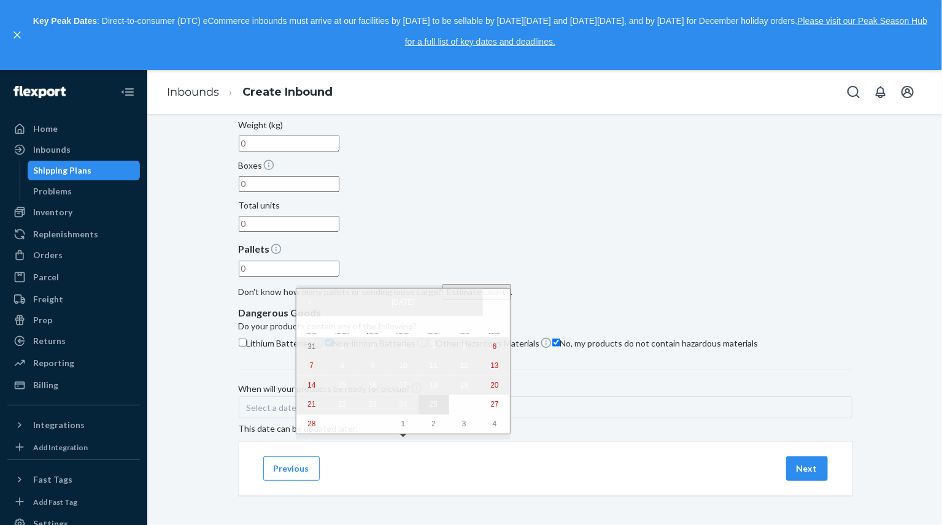
click at [430, 409] on abbr "25" at bounding box center [434, 404] width 8 height 9
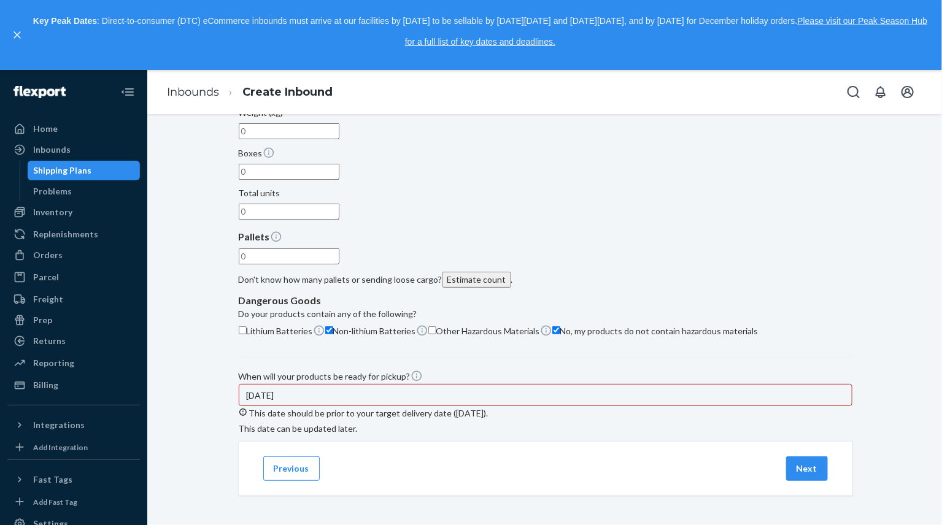
click at [435, 384] on div "9/25/2025" at bounding box center [546, 395] width 614 height 22
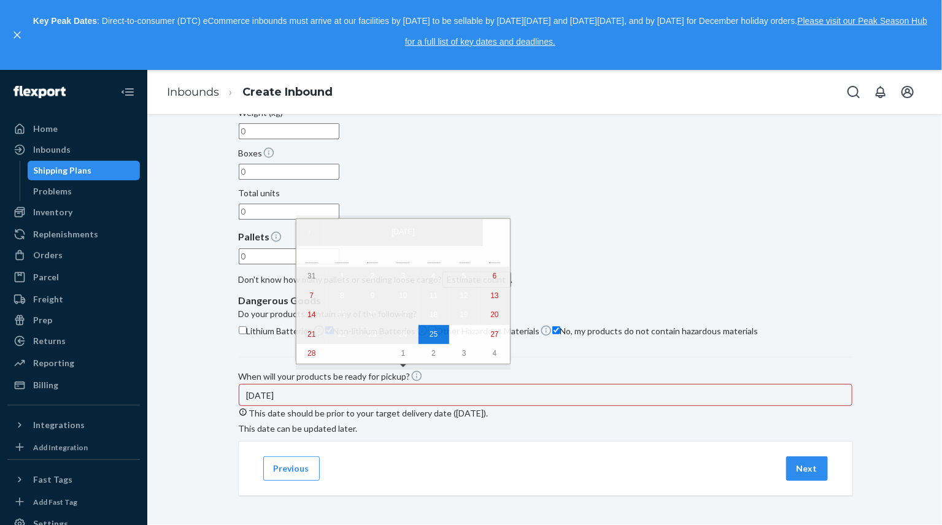
click at [525, 406] on div at bounding box center [546, 406] width 614 height 0
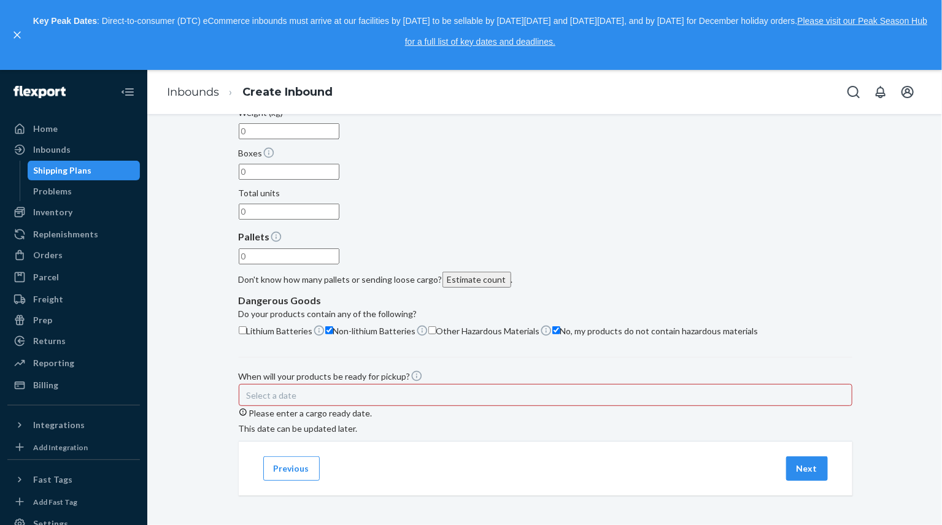
click at [484, 389] on div "Select a date" at bounding box center [546, 395] width 614 height 22
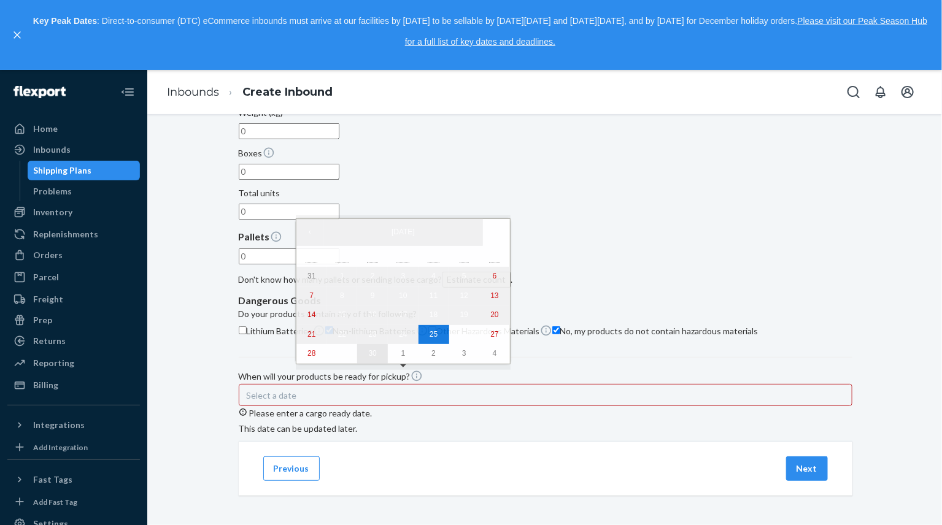
click at [357, 360] on button "30" at bounding box center [372, 354] width 31 height 20
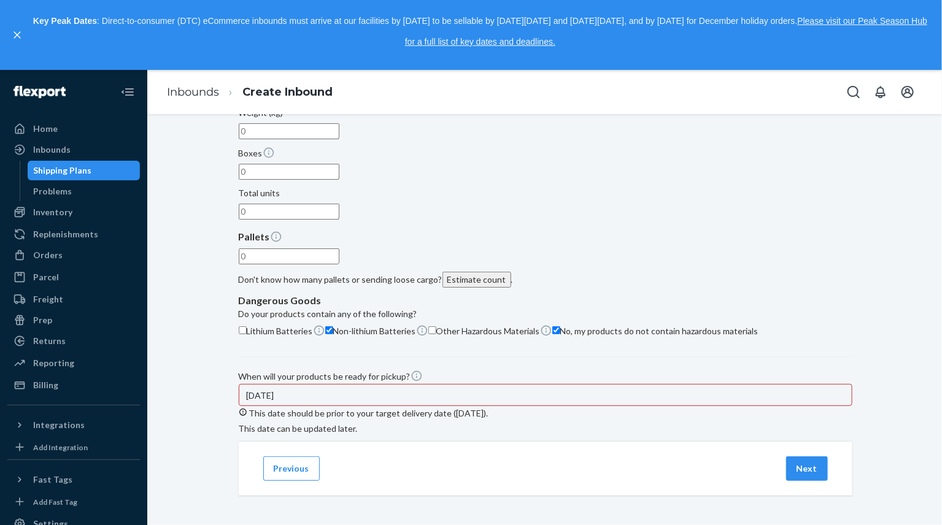
click at [525, 406] on div at bounding box center [546, 406] width 614 height 0
click at [526, 376] on div "When will your products be ready for pickup?" at bounding box center [546, 376] width 614 height 13
click at [476, 407] on div "Select a date" at bounding box center [546, 395] width 614 height 25
click at [485, 404] on div "Select a date" at bounding box center [546, 395] width 614 height 22
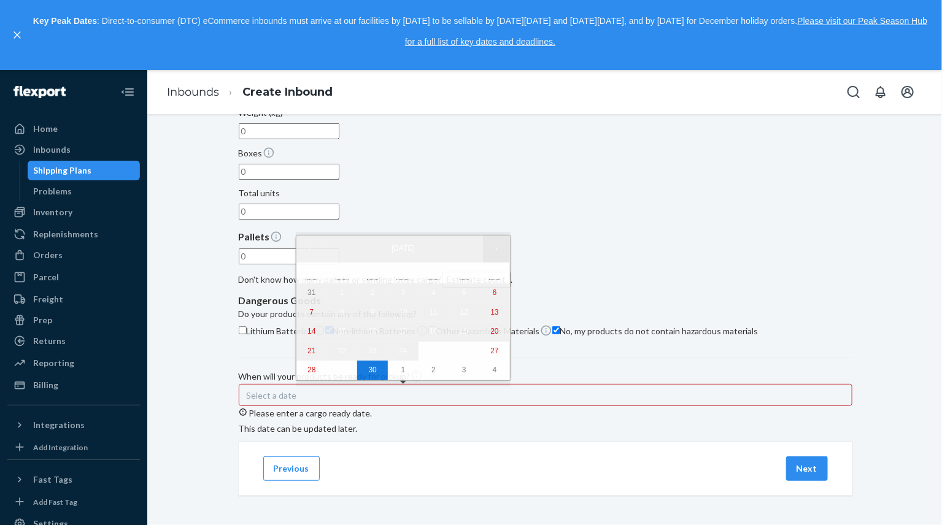
click at [483, 242] on button "›" at bounding box center [496, 249] width 27 height 27
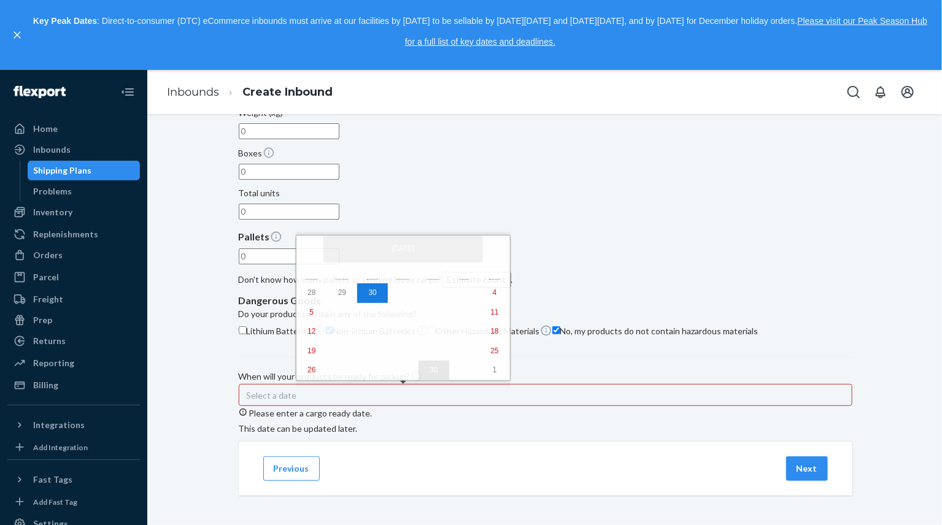
click at [419, 368] on button "30" at bounding box center [434, 371] width 31 height 20
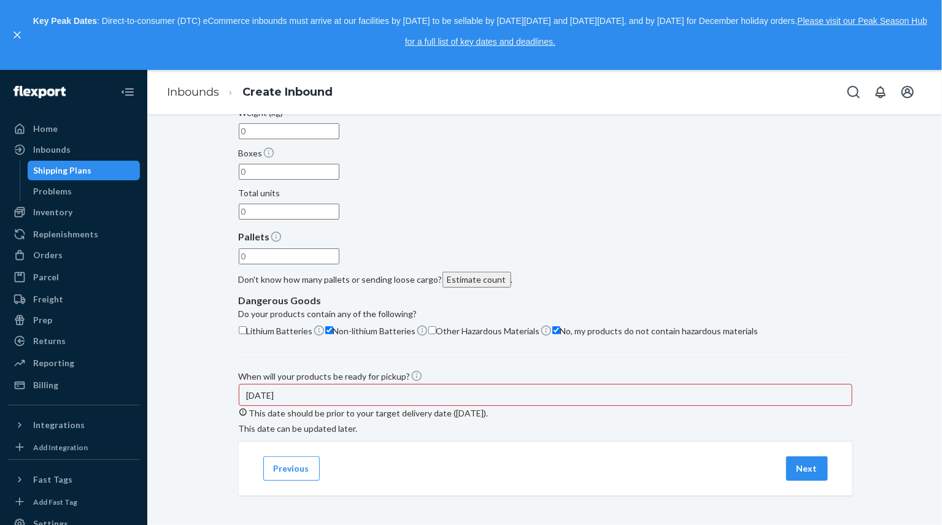
click at [524, 406] on div at bounding box center [546, 406] width 614 height 0
click at [487, 400] on div "Select a date" at bounding box center [546, 395] width 614 height 22
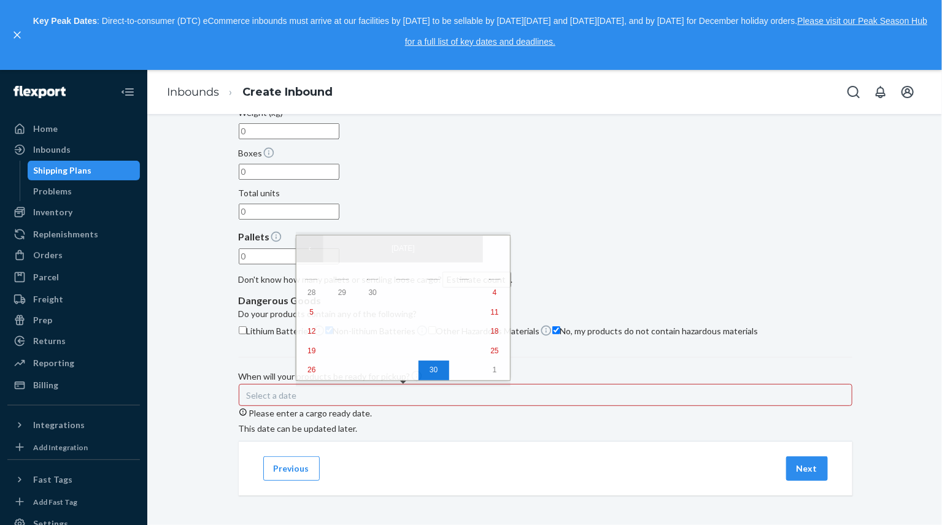
click at [311, 254] on button "‹" at bounding box center [309, 249] width 27 height 27
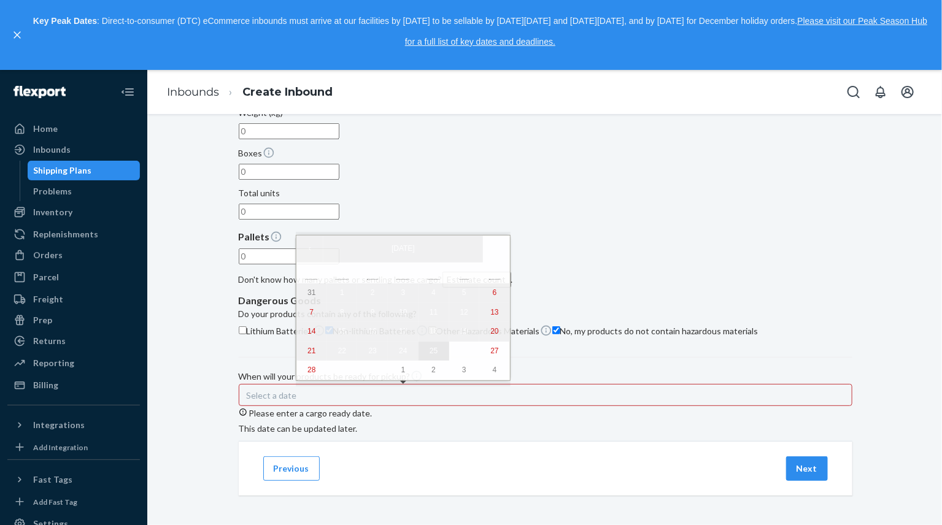
click at [430, 355] on abbr "25" at bounding box center [434, 351] width 8 height 9
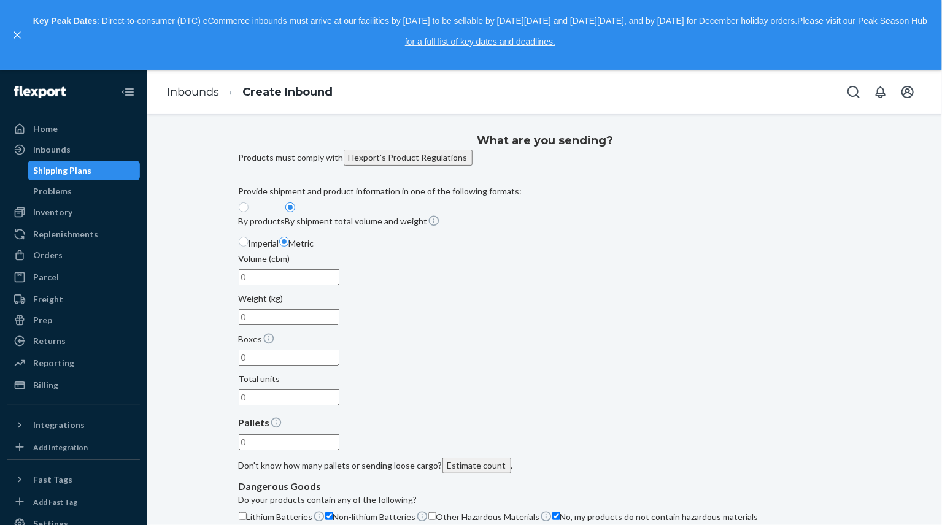
scroll to position [241, 0]
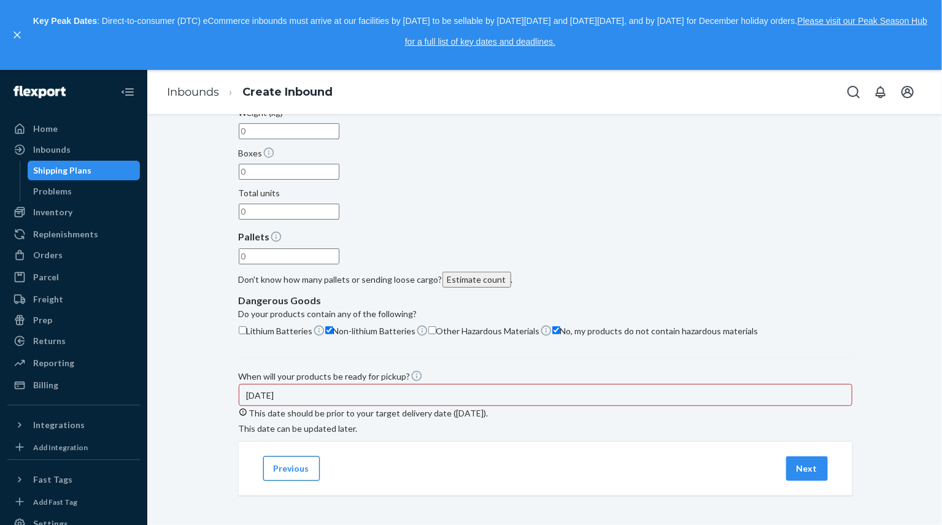
click at [301, 465] on button "Previous" at bounding box center [291, 469] width 56 height 25
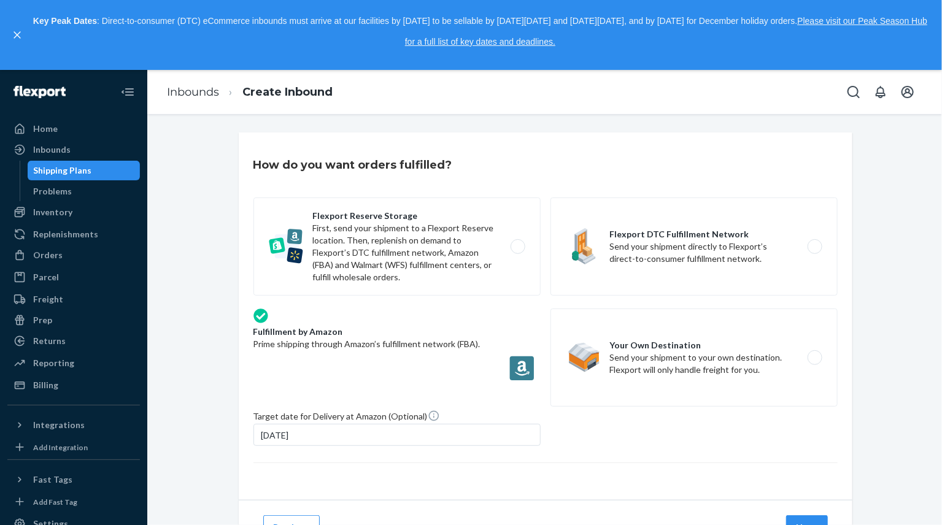
click at [524, 446] on div at bounding box center [396, 446] width 287 height 0
click at [590, 450] on div "Target date for Delivery at Amazon (Optional) Select a date" at bounding box center [545, 430] width 584 height 41
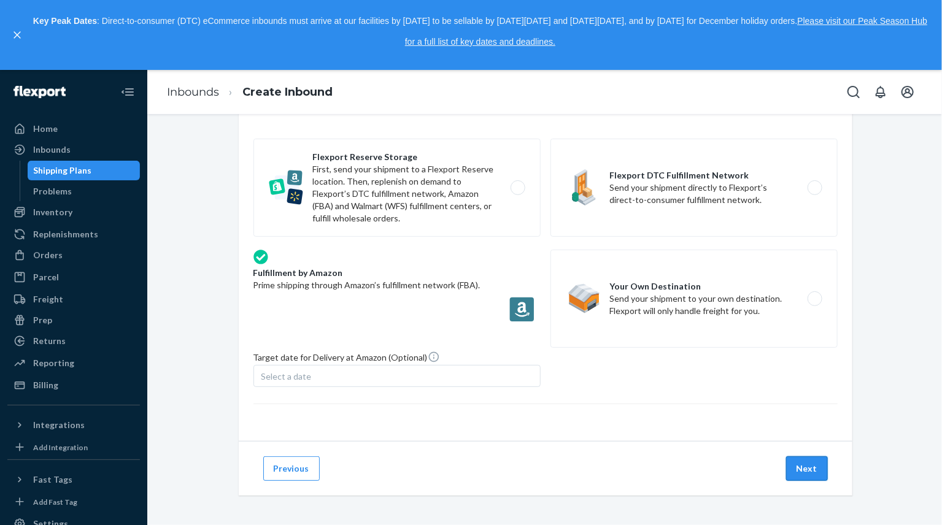
click at [801, 472] on button "Next" at bounding box center [807, 469] width 42 height 25
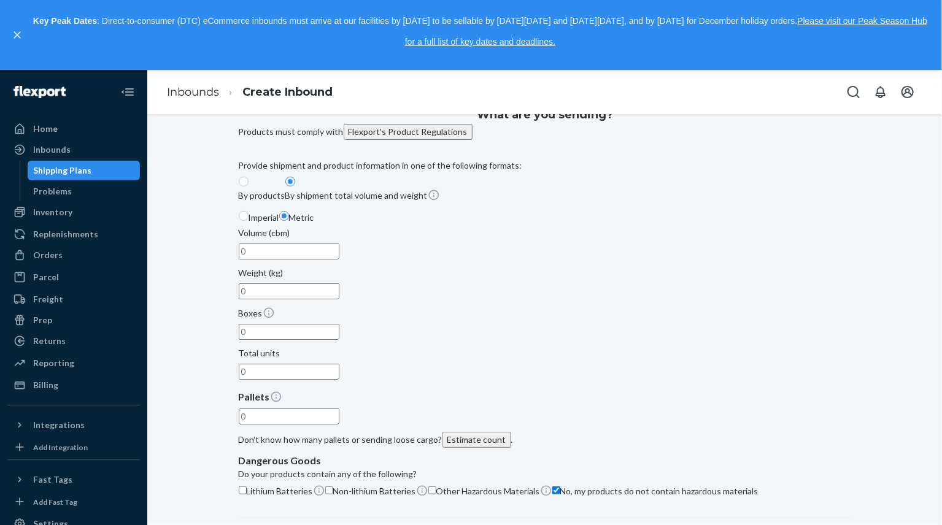
scroll to position [27, 0]
click at [295, 258] on input "Volume (cbm)" at bounding box center [289, 250] width 101 height 16
click at [338, 316] on div "Provide shipment and product information in one of the following formats: By pr…" at bounding box center [546, 302] width 614 height 288
click at [293, 258] on input "0.07" at bounding box center [289, 250] width 101 height 16
type input "0.08"
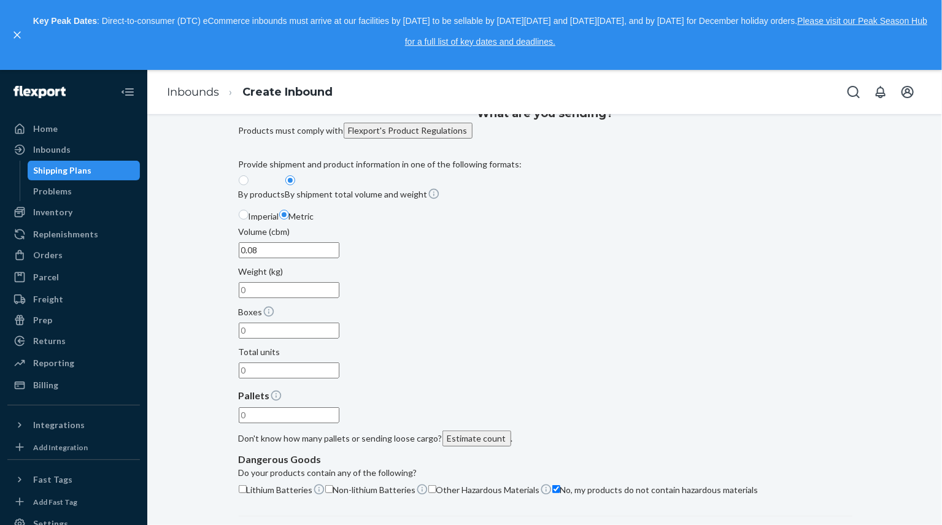
click at [350, 322] on div "Provide shipment and product information in one of the following formats: By pr…" at bounding box center [546, 302] width 614 height 288
click at [339, 285] on input "Weight (kg)" at bounding box center [289, 290] width 101 height 16
type input "9.84"
click at [401, 389] on div "Pallets" at bounding box center [546, 396] width 614 height 14
click at [339, 407] on input "text" at bounding box center [289, 415] width 101 height 16
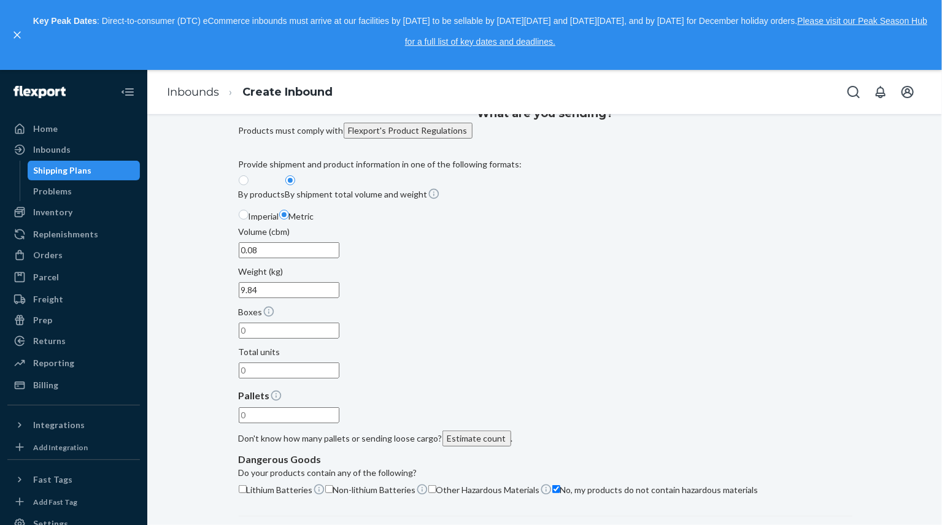
click at [339, 323] on input "Boxes" at bounding box center [289, 331] width 101 height 16
type input "1"
click at [464, 317] on div "Provide shipment and product information in one of the following formats: By pr…" at bounding box center [546, 302] width 614 height 288
click at [339, 363] on input "Total units" at bounding box center [289, 371] width 101 height 16
type input "1"
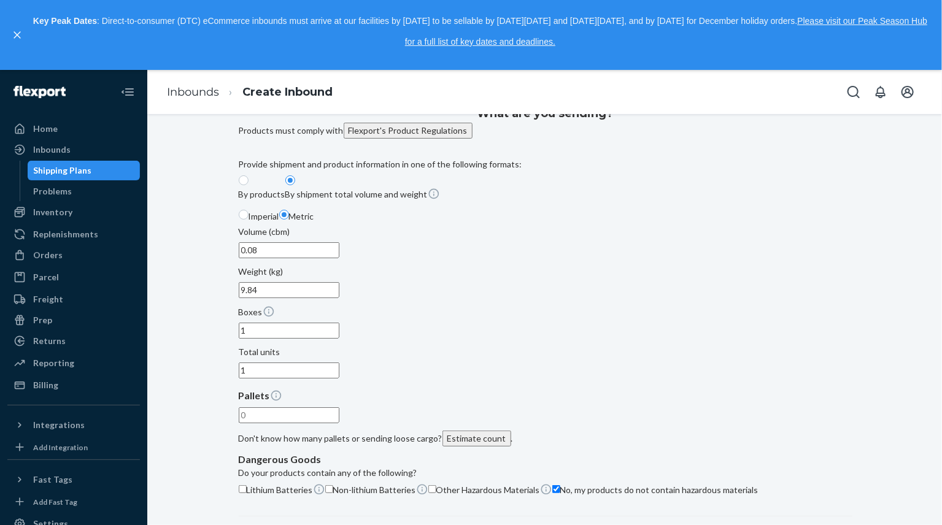
click at [434, 389] on div "Pallets" at bounding box center [546, 396] width 614 height 14
click at [339, 407] on input "text" at bounding box center [289, 415] width 101 height 16
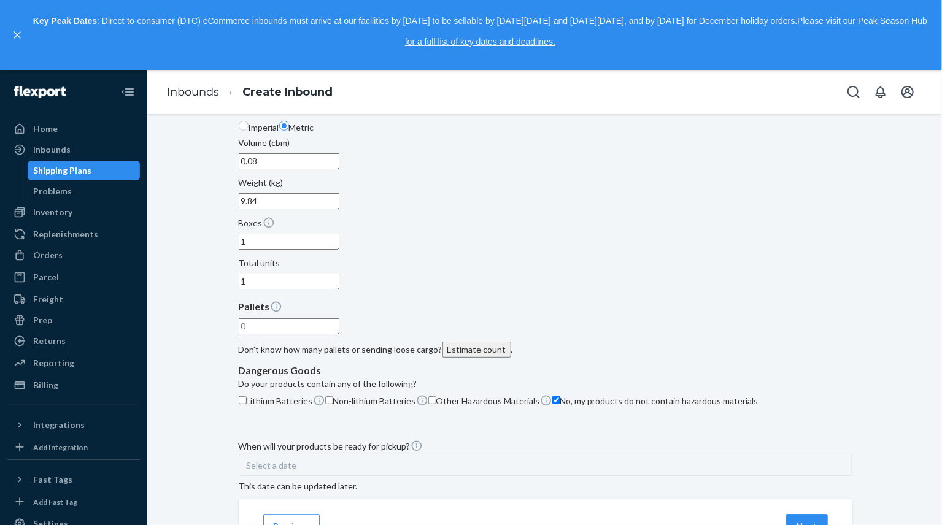
scroll to position [118, 0]
click at [279, 317] on input "text" at bounding box center [289, 325] width 101 height 16
type input "1"
click at [338, 340] on p "Don't know how many pallets or sending loose cargo? Estimate count ." at bounding box center [546, 348] width 614 height 16
click at [338, 317] on input "1" at bounding box center [289, 325] width 101 height 16
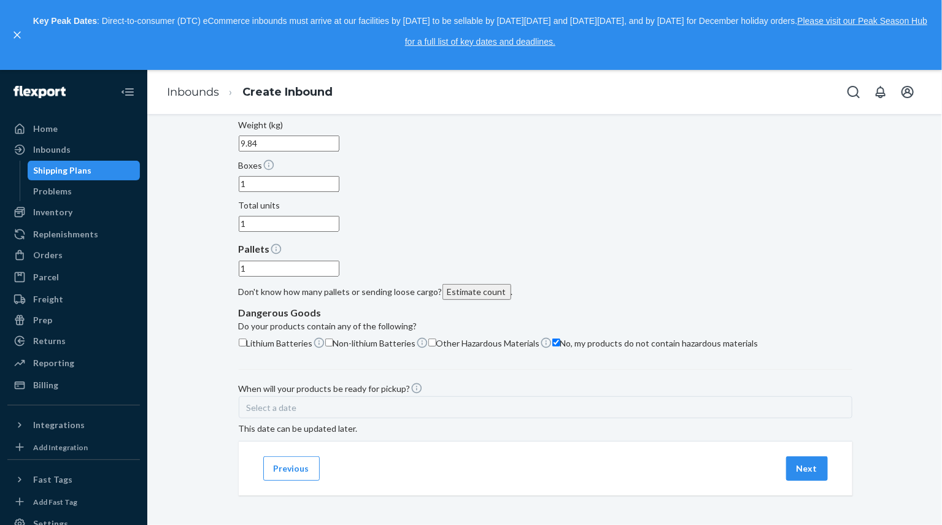
scroll to position [225, 0]
click at [489, 396] on div "Select a date" at bounding box center [546, 407] width 614 height 22
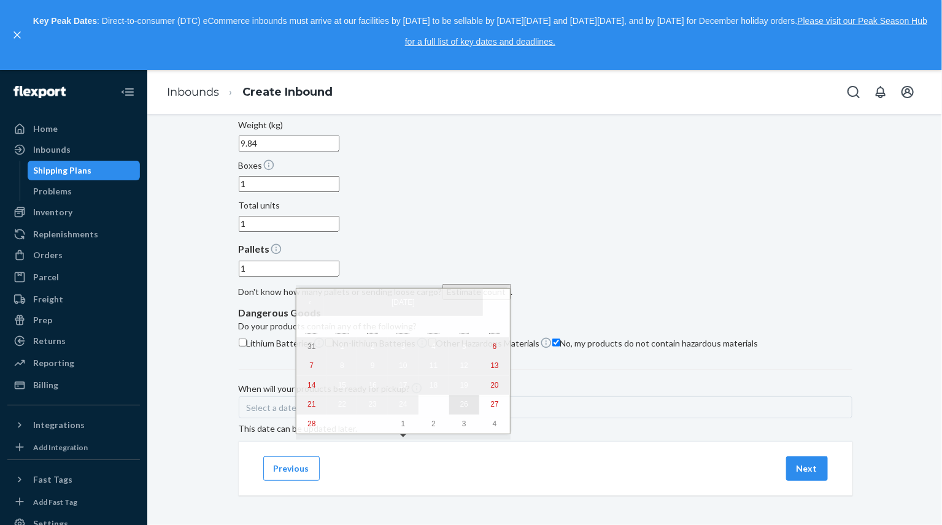
click at [449, 415] on button "26" at bounding box center [464, 405] width 31 height 20
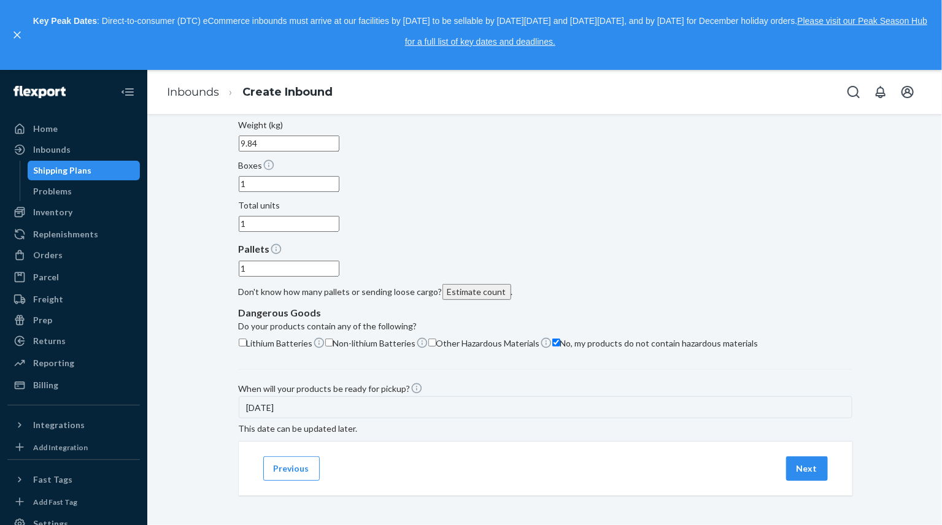
click at [496, 354] on div "Provide shipment and product information in one of the following formats: By pr…" at bounding box center [546, 223] width 614 height 423
click at [445, 396] on div "9/26/2025" at bounding box center [546, 407] width 614 height 22
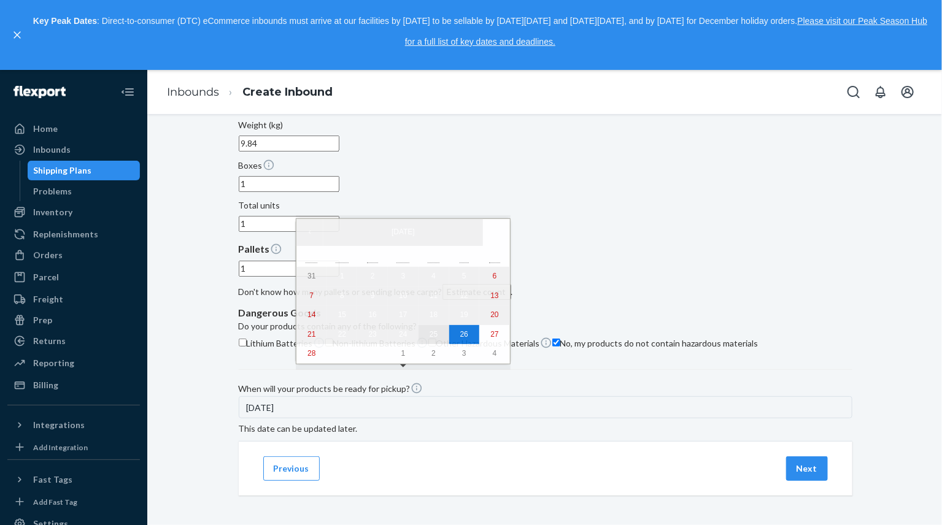
click at [430, 339] on abbr "25" at bounding box center [434, 334] width 8 height 9
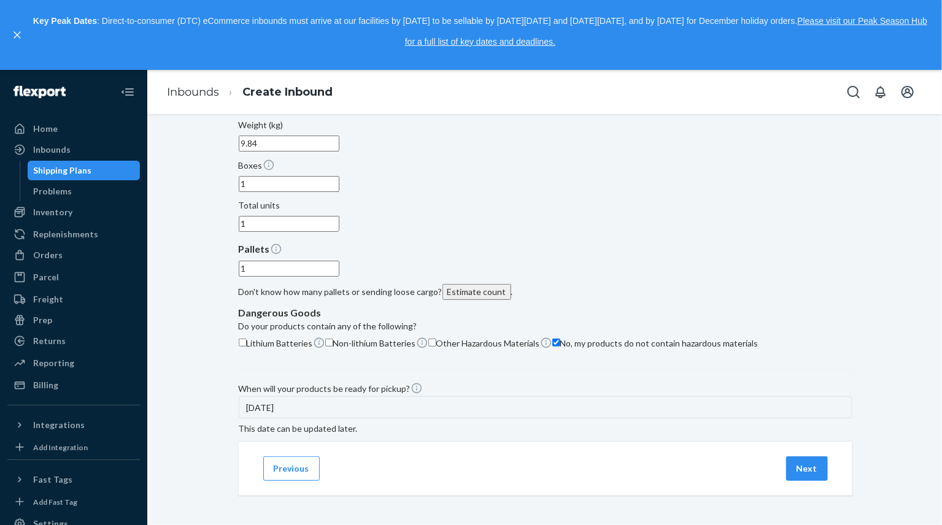
click at [533, 356] on div "Provide shipment and product information in one of the following formats: By pr…" at bounding box center [546, 223] width 614 height 423
click at [804, 463] on button "Next" at bounding box center [807, 469] width 42 height 25
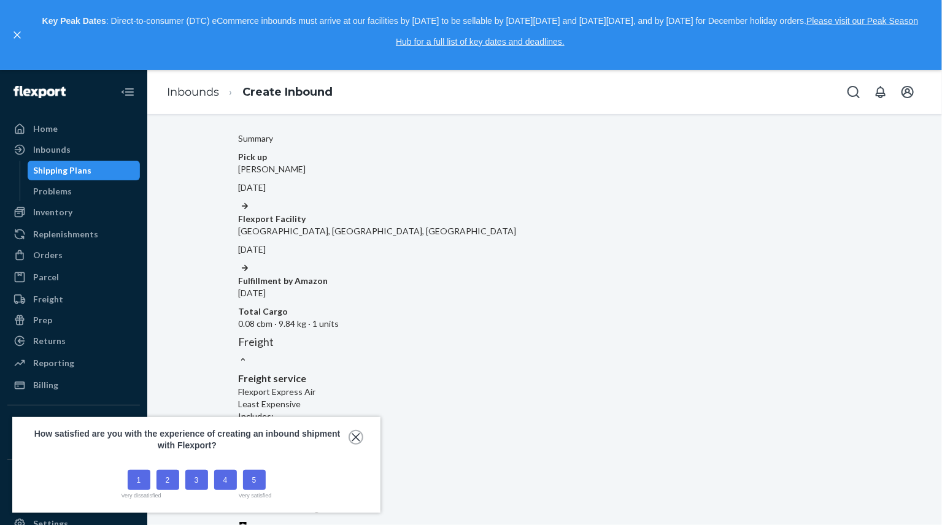
click at [351, 438] on button "close," at bounding box center [356, 437] width 12 height 12
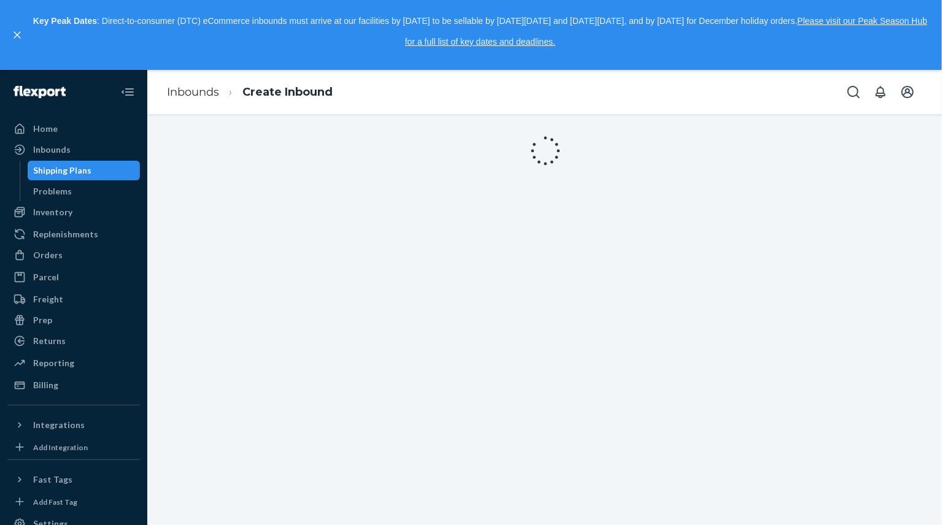
click at [101, 171] on div "Shipping Plans" at bounding box center [84, 170] width 110 height 17
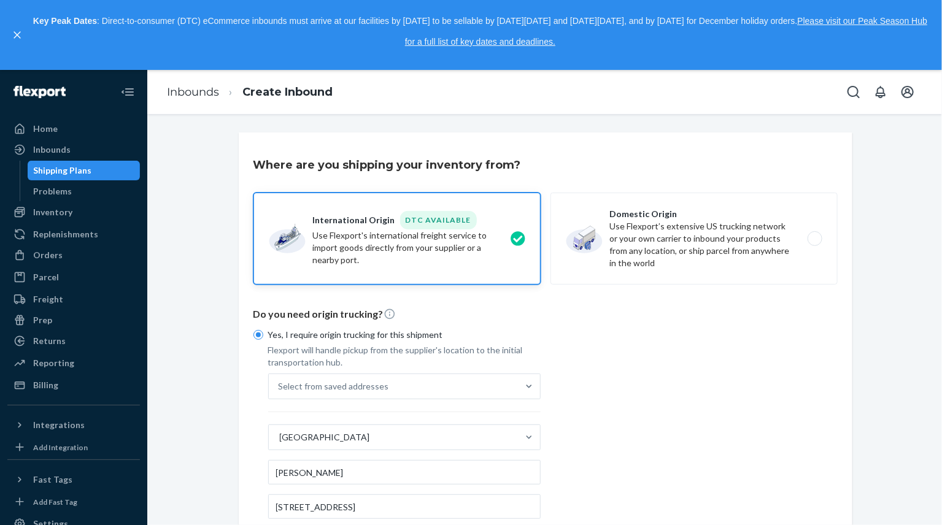
scroll to position [267, 0]
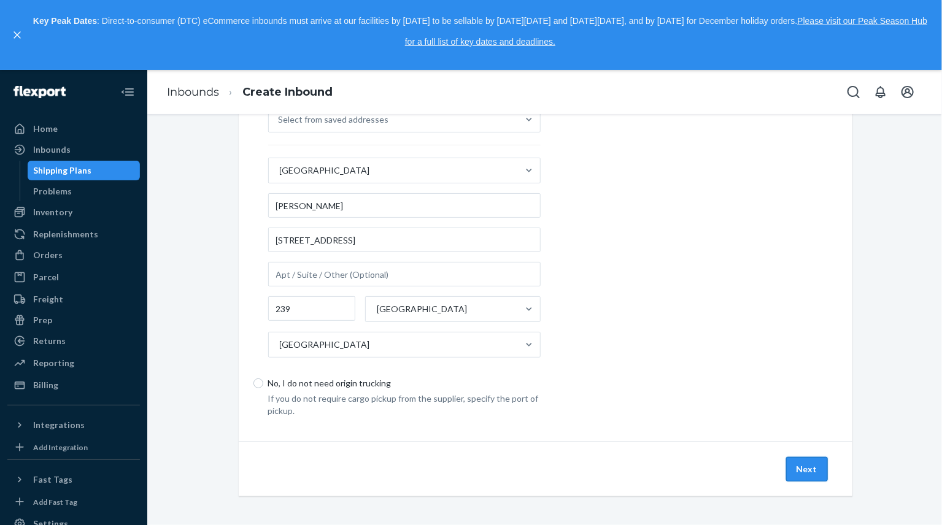
click at [813, 468] on button "Next" at bounding box center [807, 469] width 42 height 25
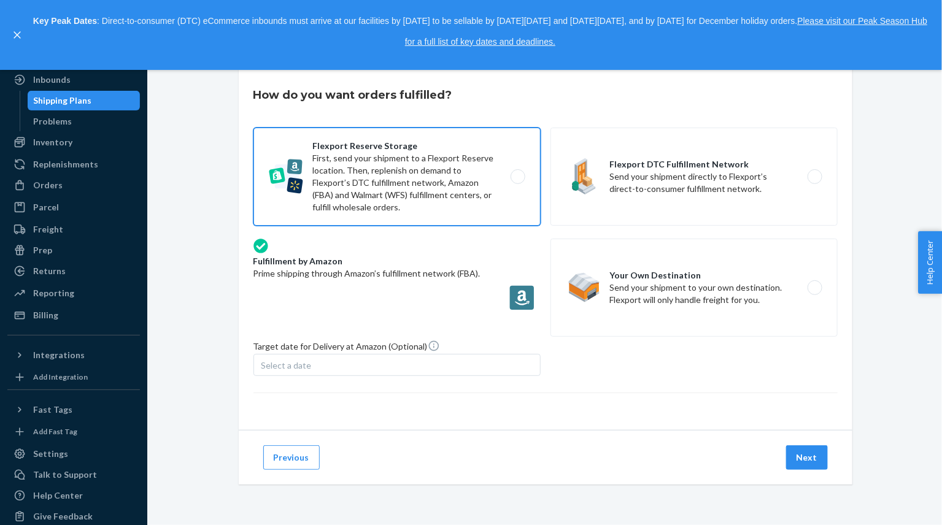
click at [495, 187] on label "Flexport Reserve Storage First, send your shipment to a Flexport Reserve locati…" at bounding box center [396, 177] width 287 height 98
click at [517, 181] on input "Flexport Reserve Storage First, send your shipment to a Flexport Reserve locati…" at bounding box center [521, 177] width 8 height 8
radio input "true"
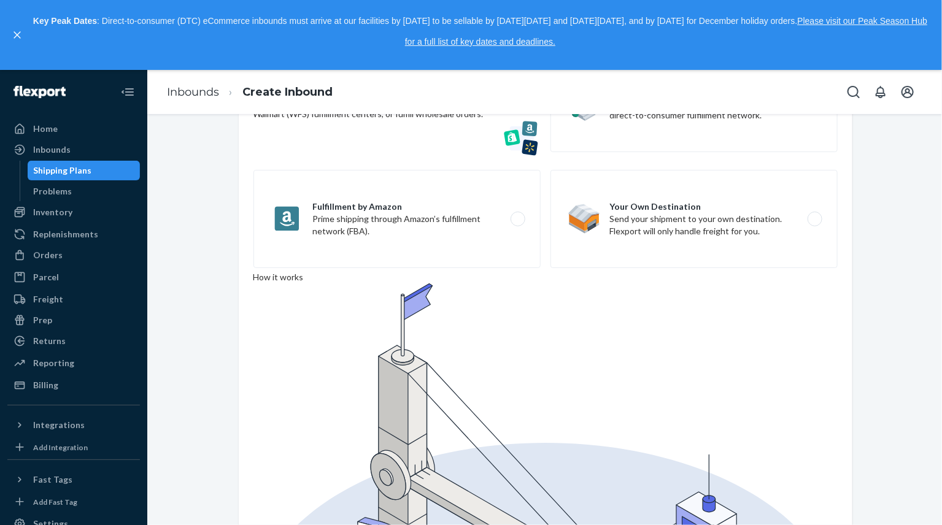
scroll to position [142, 0]
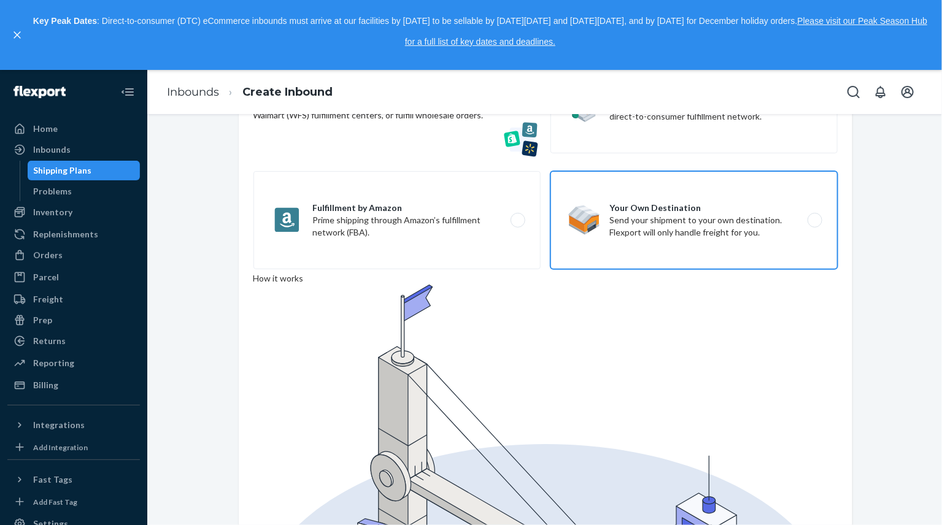
click at [780, 223] on label "Your Own Destination Send your shipment to your own destination. Flexport will …" at bounding box center [693, 220] width 287 height 98
click at [814, 223] on input "Your Own Destination Send your shipment to your own destination. Flexport will …" at bounding box center [818, 220] width 8 height 8
radio input "true"
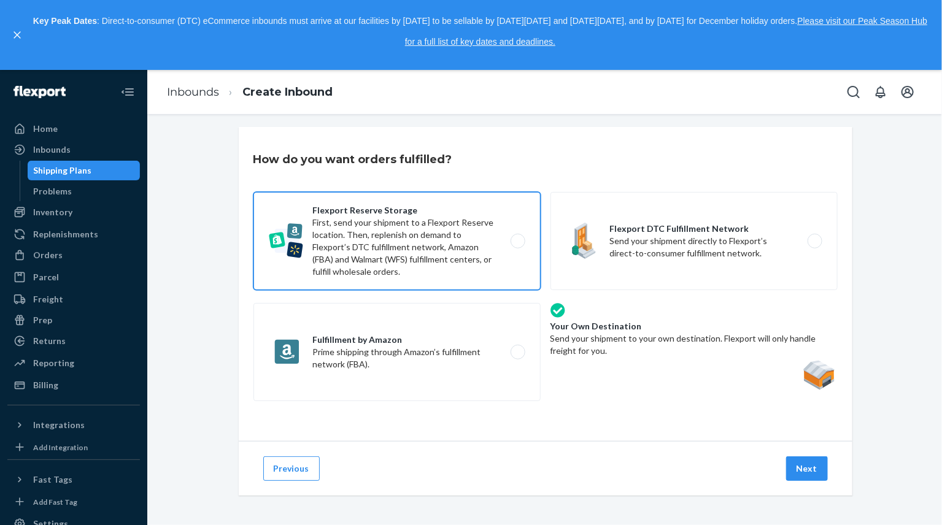
click at [514, 248] on label "Flexport Reserve Storage First, send your shipment to a Flexport Reserve locati…" at bounding box center [396, 241] width 287 height 98
click at [517, 245] on input "Flexport Reserve Storage First, send your shipment to a Flexport Reserve locati…" at bounding box center [521, 242] width 8 height 8
radio input "true"
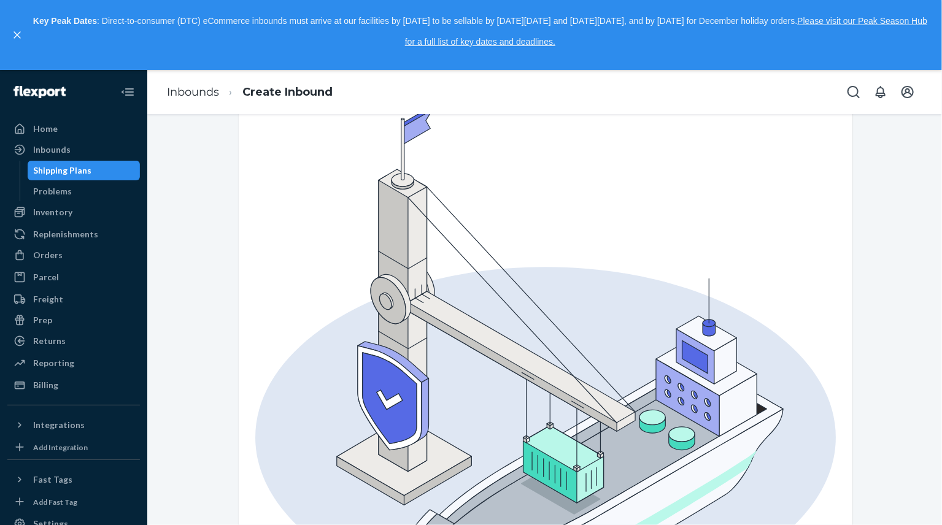
scroll to position [317, 0]
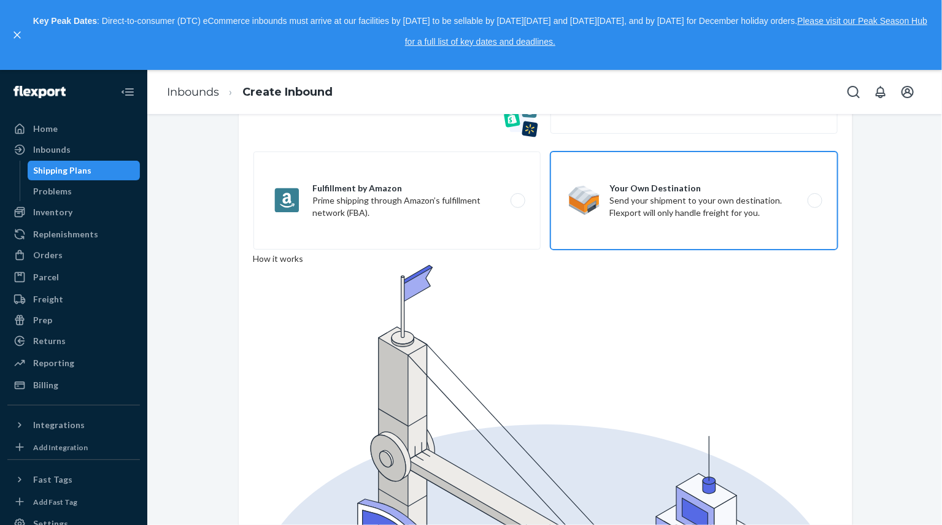
click at [682, 214] on label "Your Own Destination Send your shipment to your own destination. Flexport will …" at bounding box center [693, 201] width 287 height 98
click at [814, 204] on input "Your Own Destination Send your shipment to your own destination. Flexport will …" at bounding box center [818, 200] width 8 height 8
radio input "true"
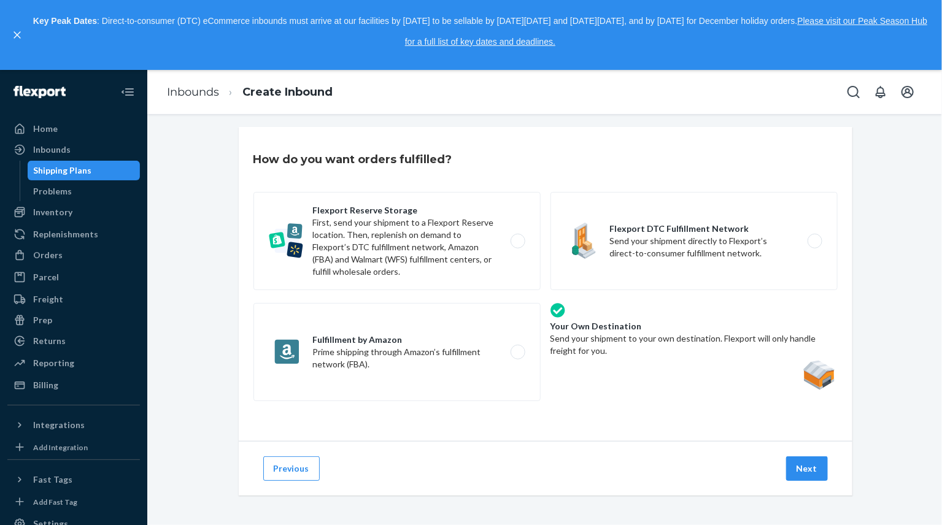
scroll to position [6, 0]
click at [813, 476] on button "Next" at bounding box center [807, 469] width 42 height 25
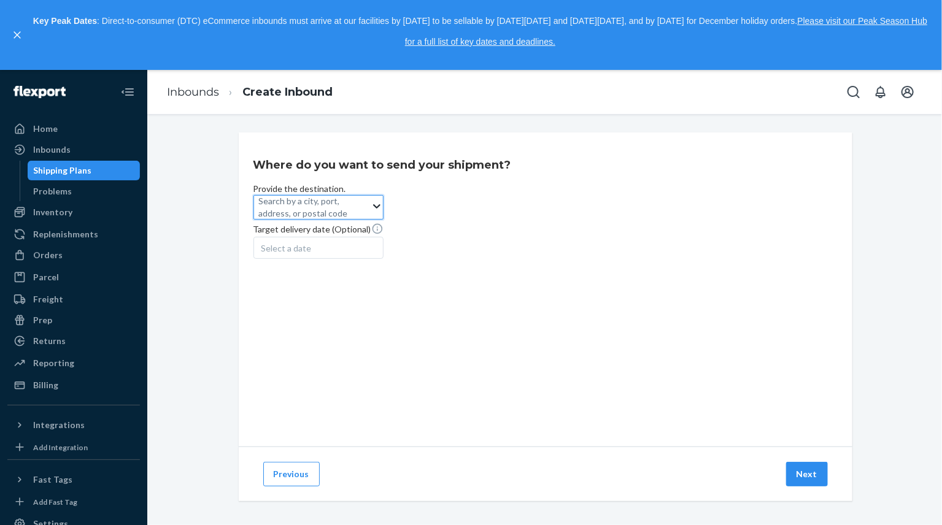
click at [371, 218] on div "Search by a city, port, address, or postal code" at bounding box center [312, 207] width 117 height 22
click at [260, 214] on input "0 results available. Use Up and Down to choose options, press Enter to select t…" at bounding box center [259, 207] width 1 height 12
click at [371, 218] on div "Search by a city, port, address, or postal code" at bounding box center [312, 207] width 117 height 22
click at [260, 214] on input "0 results available. Use Up and Down to choose options, press Enter to select t…" at bounding box center [259, 207] width 1 height 12
click at [358, 214] on input "83 current dr richmond hill Toronto" at bounding box center [325, 207] width 133 height 12
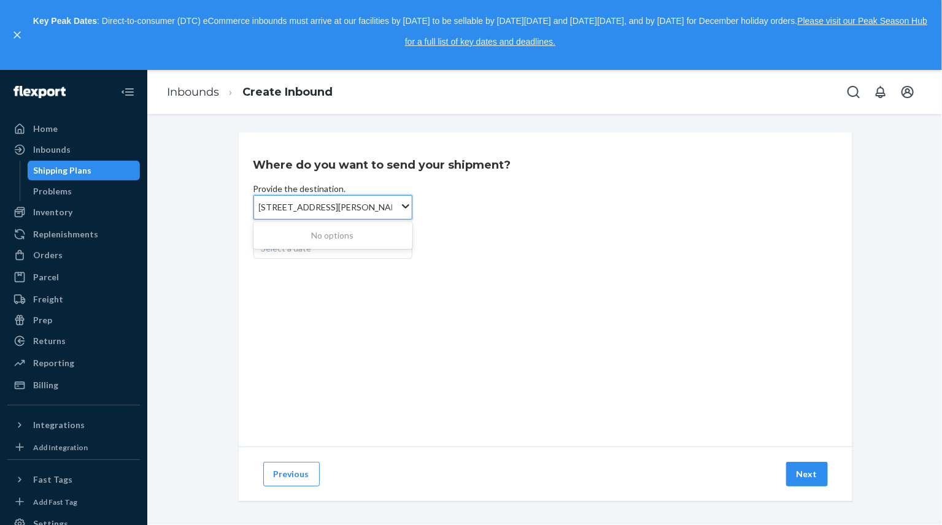
drag, startPoint x: 391, startPoint y: 234, endPoint x: 361, endPoint y: 234, distance: 29.5
click at [361, 214] on input "83 current dr richmond hill Toronto" at bounding box center [325, 207] width 133 height 12
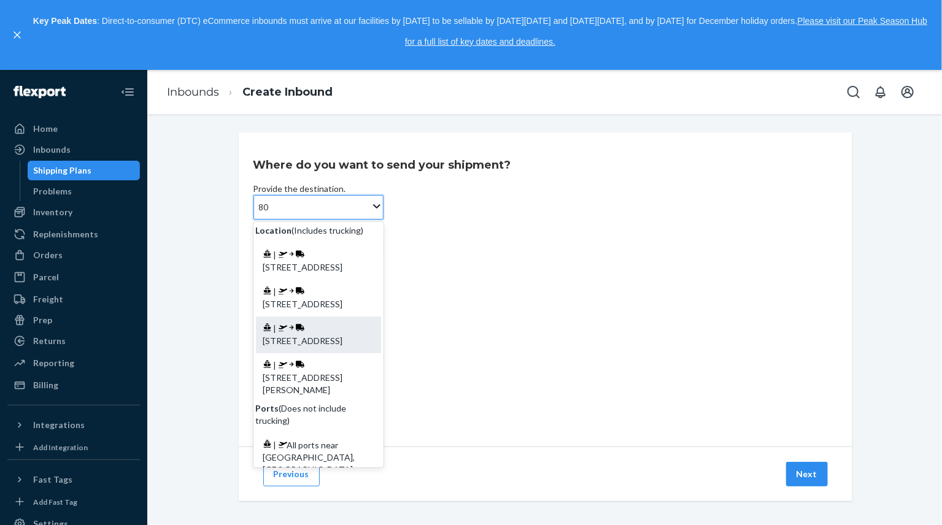
type input "8"
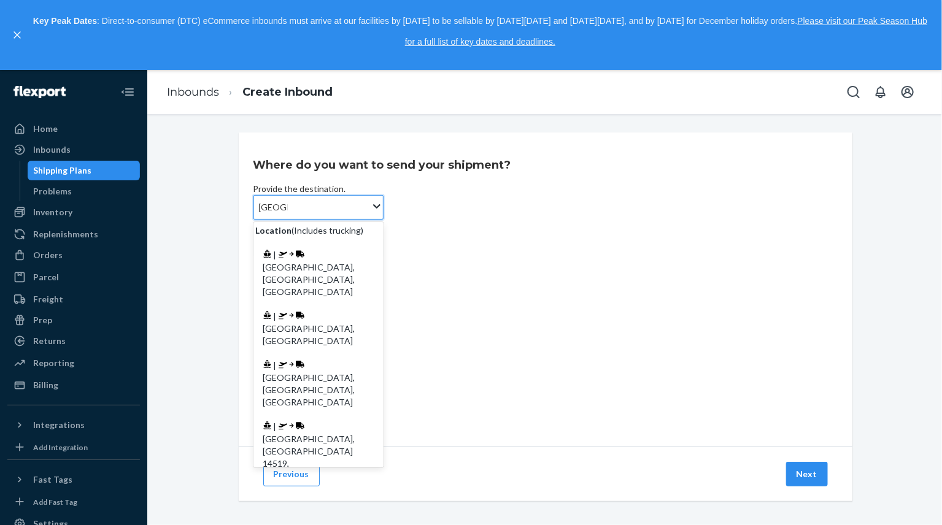
scroll to position [1, 0]
click at [261, 214] on input "ontario" at bounding box center [273, 207] width 29 height 12
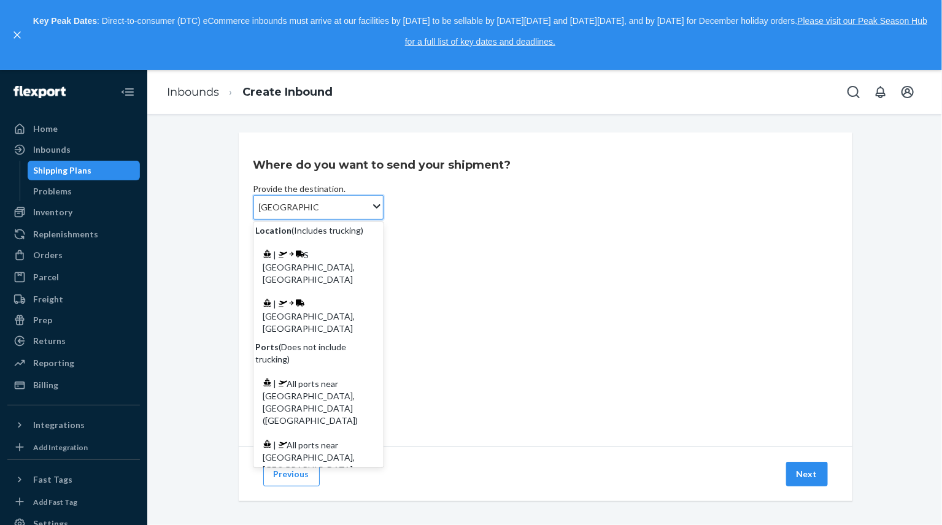
click at [259, 214] on input "toronto ontario" at bounding box center [289, 207] width 60 height 12
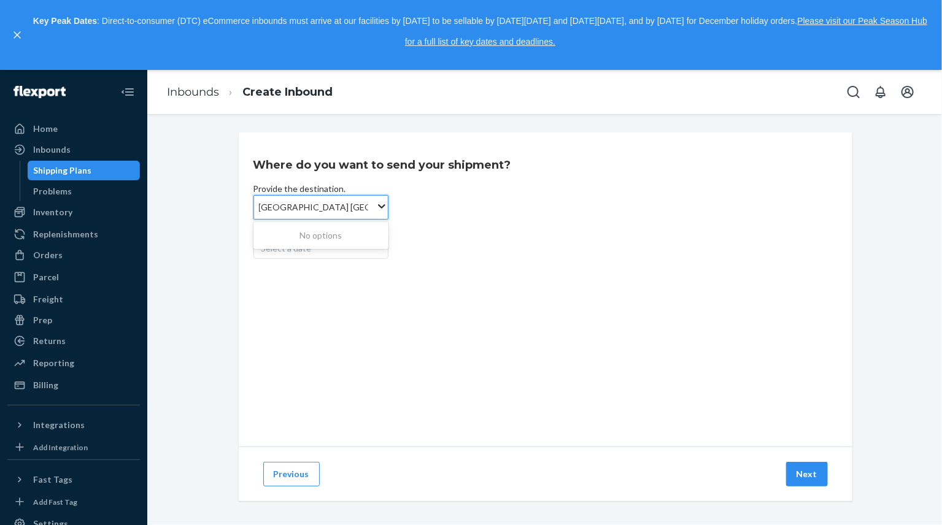
drag, startPoint x: 306, startPoint y: 231, endPoint x: 391, endPoint y: 231, distance: 84.7
click at [376, 218] on div "Scarborough toronto ontario Scarborough toronto ontario" at bounding box center [315, 207] width 122 height 22
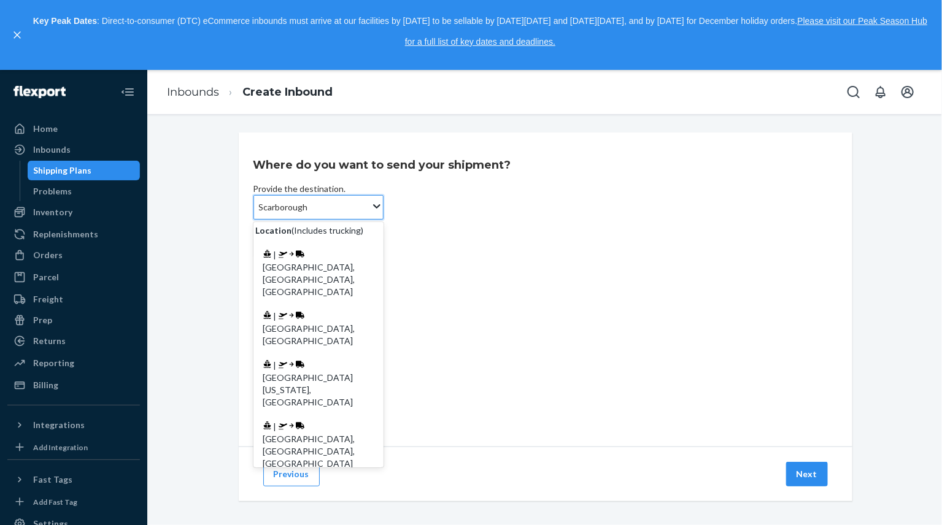
click at [259, 214] on input "Scarborough" at bounding box center [283, 207] width 49 height 12
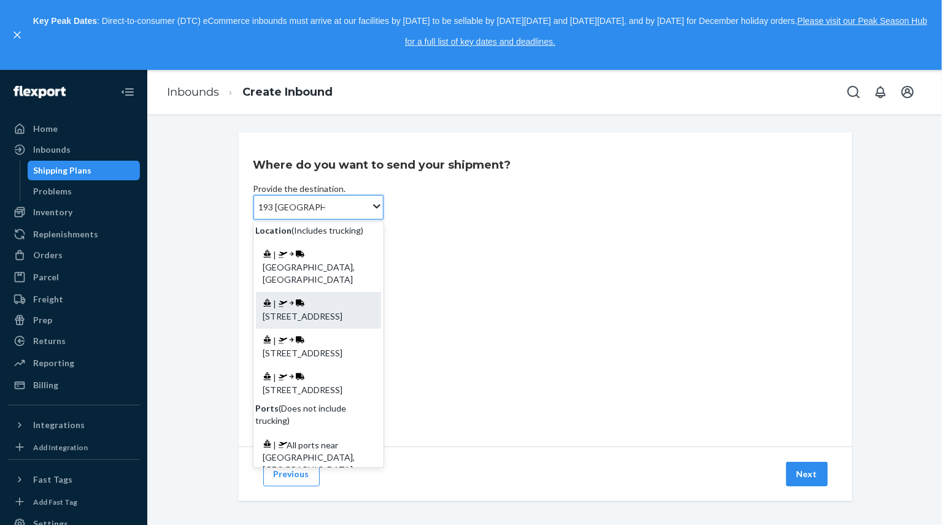
scroll to position [14, 0]
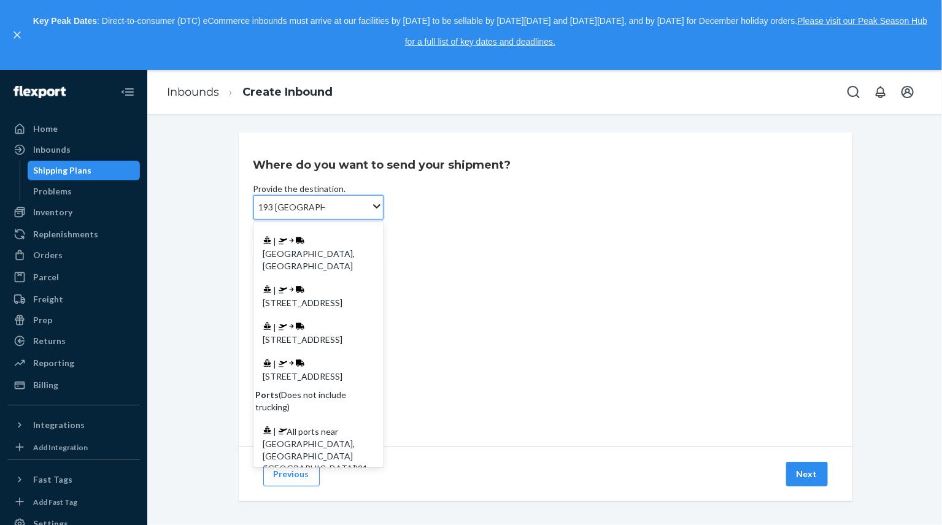
type input "193 Scarborough"
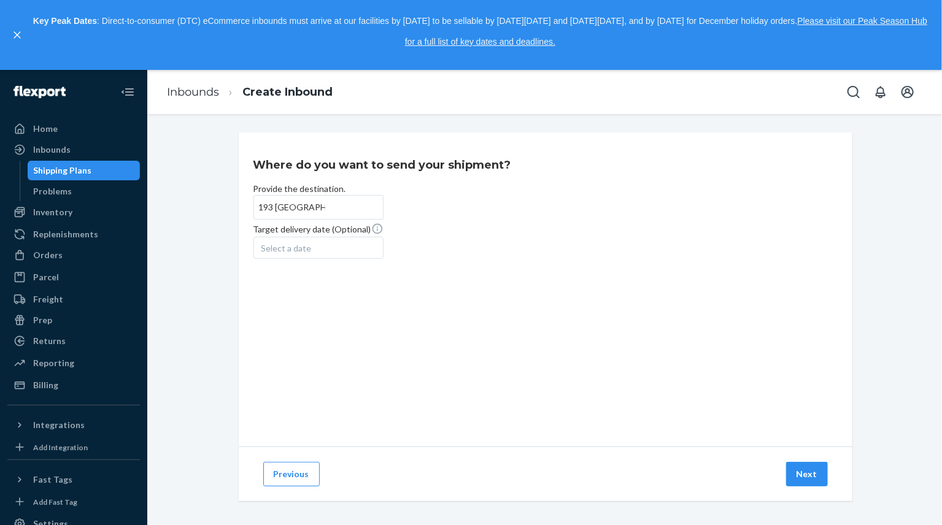
click at [644, 331] on div "Where do you want to send your shipment? Provide the destination. 193 Scarborou…" at bounding box center [546, 290] width 614 height 314
click at [303, 474] on button "Previous" at bounding box center [291, 474] width 56 height 25
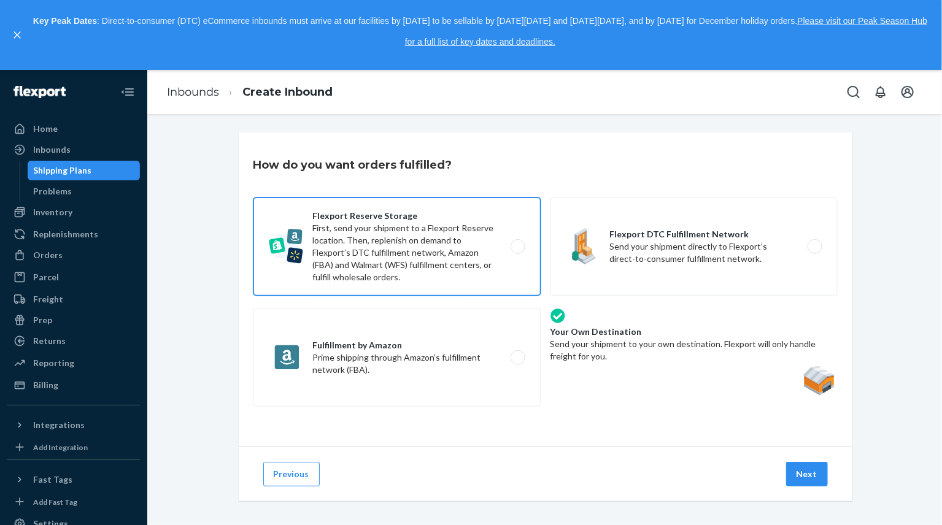
click at [492, 279] on label "Flexport Reserve Storage First, send your shipment to a Flexport Reserve locati…" at bounding box center [396, 247] width 287 height 98
click at [517, 251] on input "Flexport Reserve Storage First, send your shipment to a Flexport Reserve locati…" at bounding box center [521, 247] width 8 height 8
radio input "true"
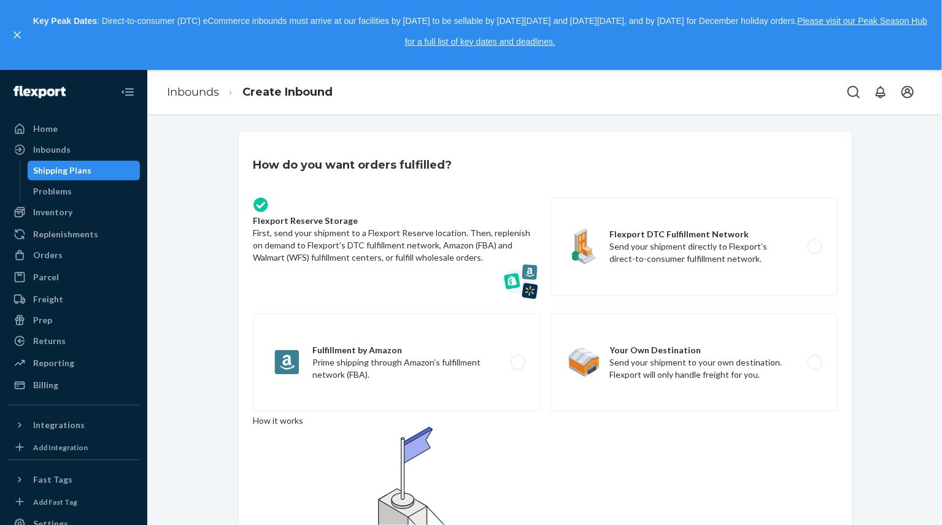
scroll to position [56, 0]
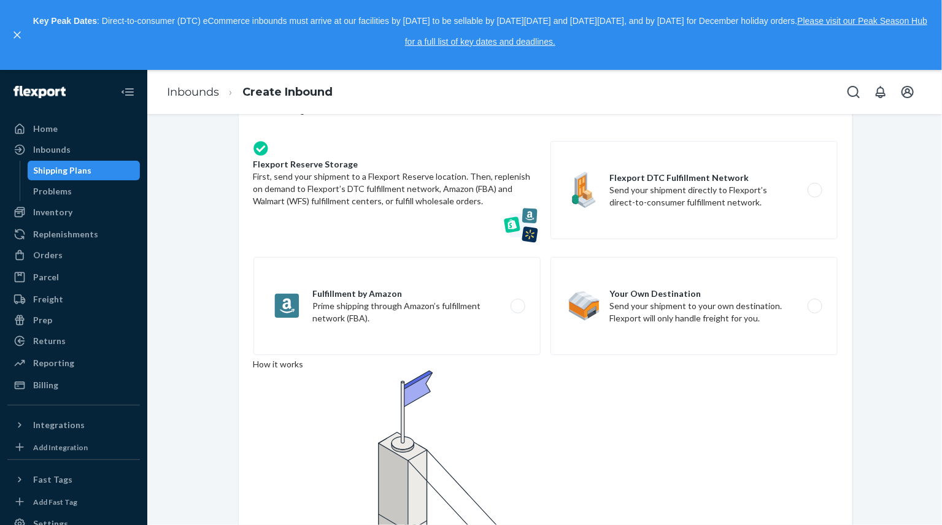
click at [546, 245] on div "Flexport Reserve Storage First, send your shipment to a Flexport Reserve locati…" at bounding box center [545, 249] width 584 height 217
